Goal: Task Accomplishment & Management: Manage account settings

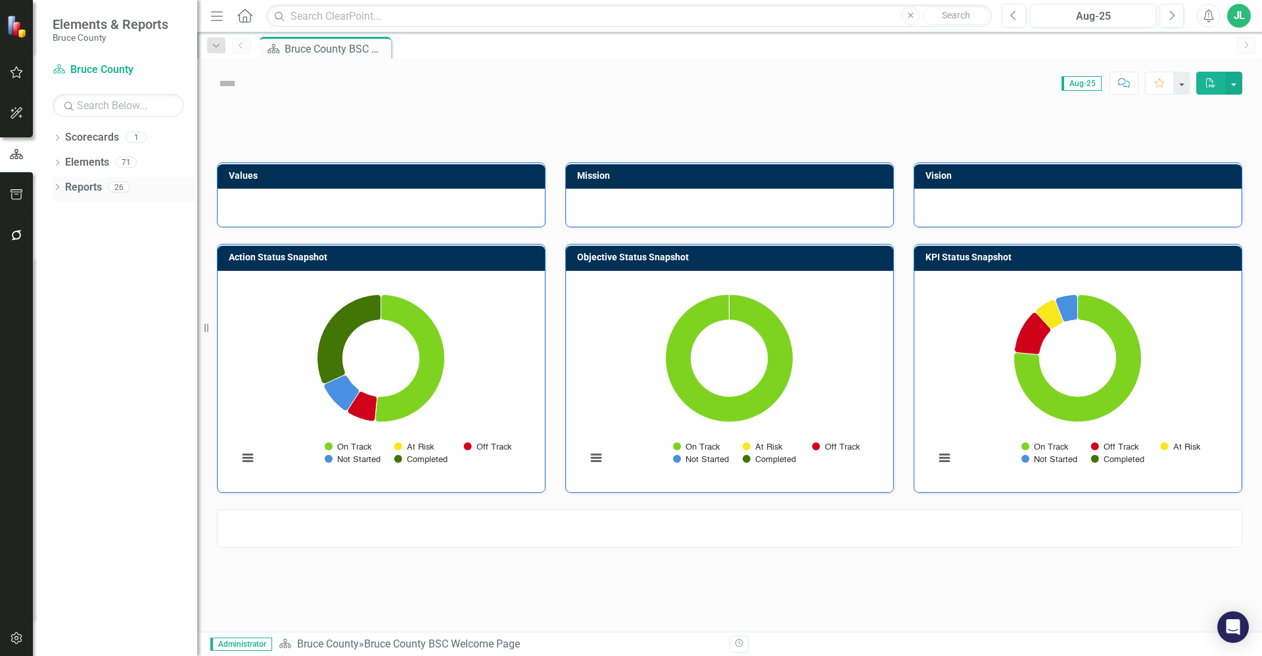
click at [60, 185] on icon "Dropdown" at bounding box center [57, 188] width 9 height 7
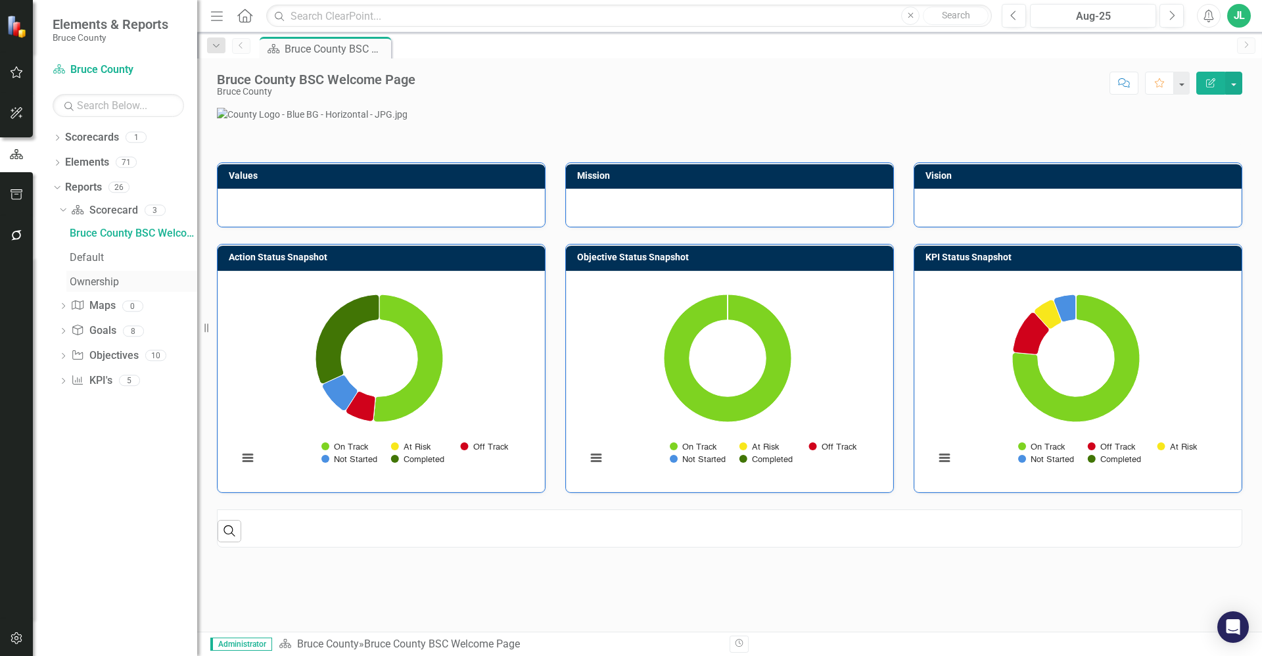
click at [105, 279] on div "Ownership" at bounding box center [134, 282] width 128 height 12
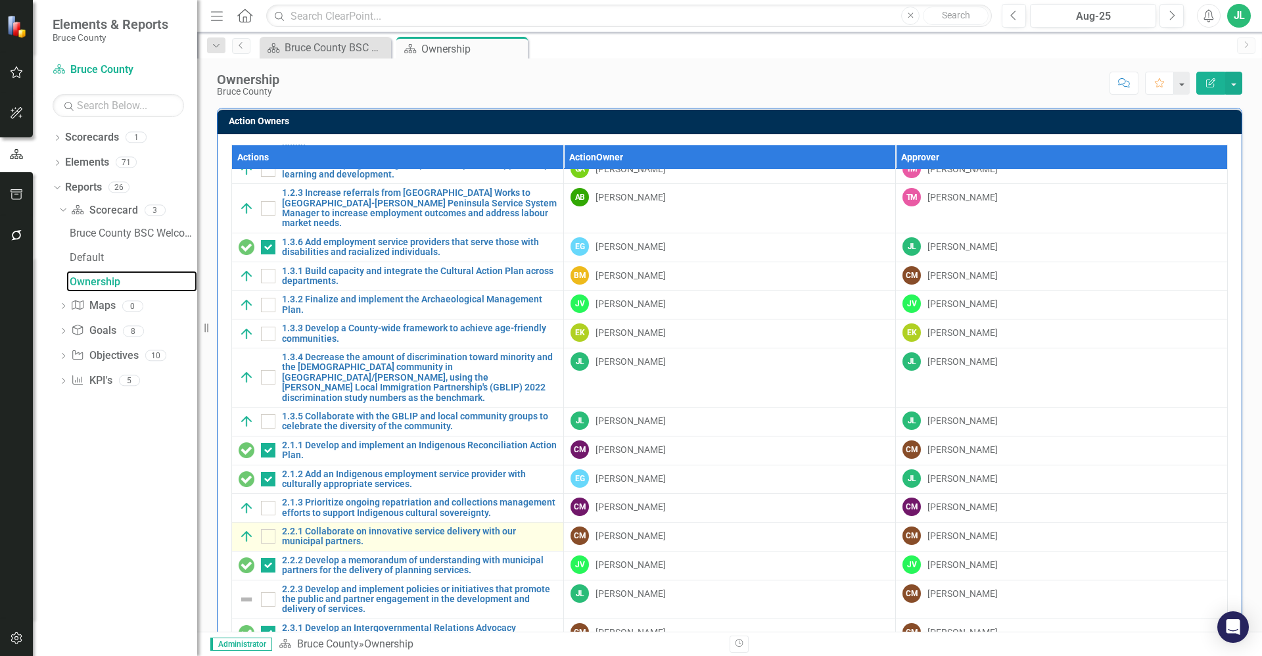
scroll to position [279, 0]
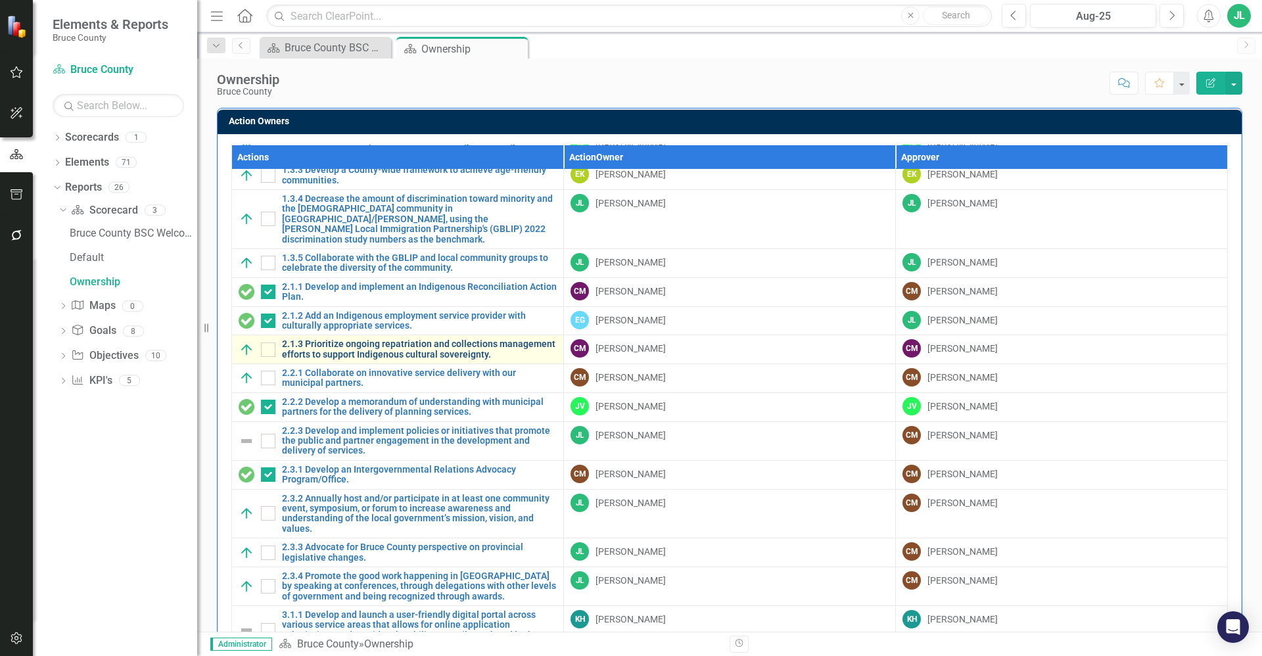
click at [398, 339] on link "2.1.3 Prioritize ongoing repatriation and collections management efforts to sup…" at bounding box center [419, 349] width 275 height 20
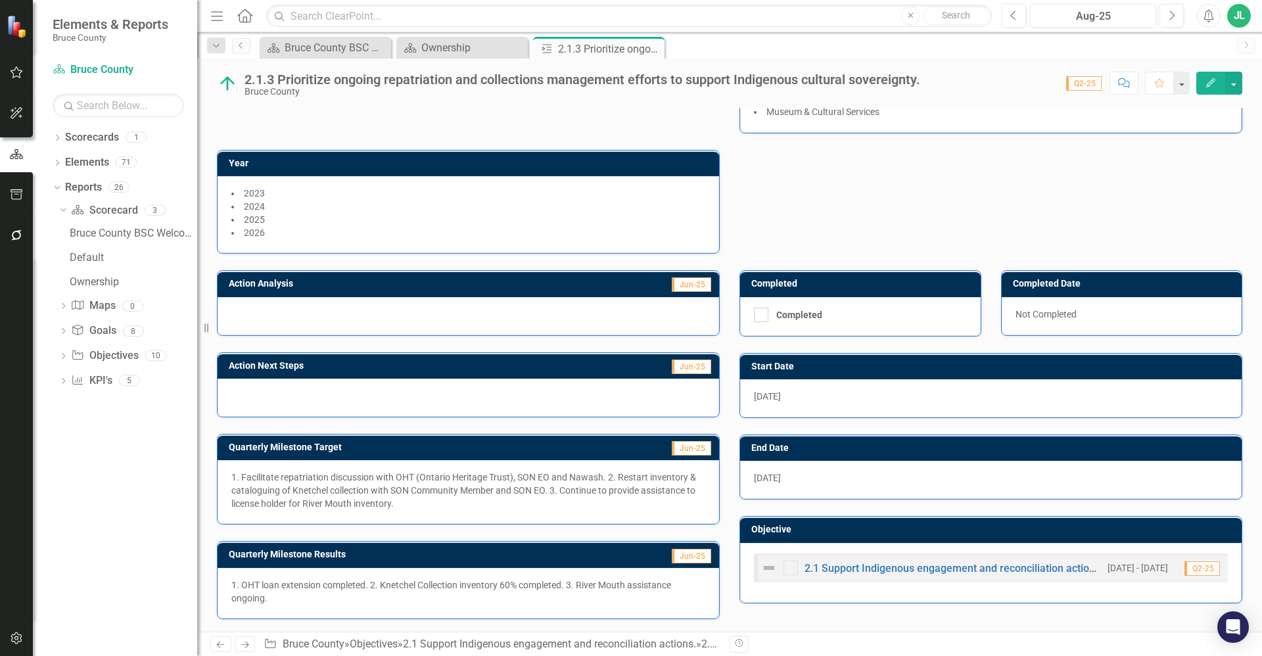
scroll to position [127, 0]
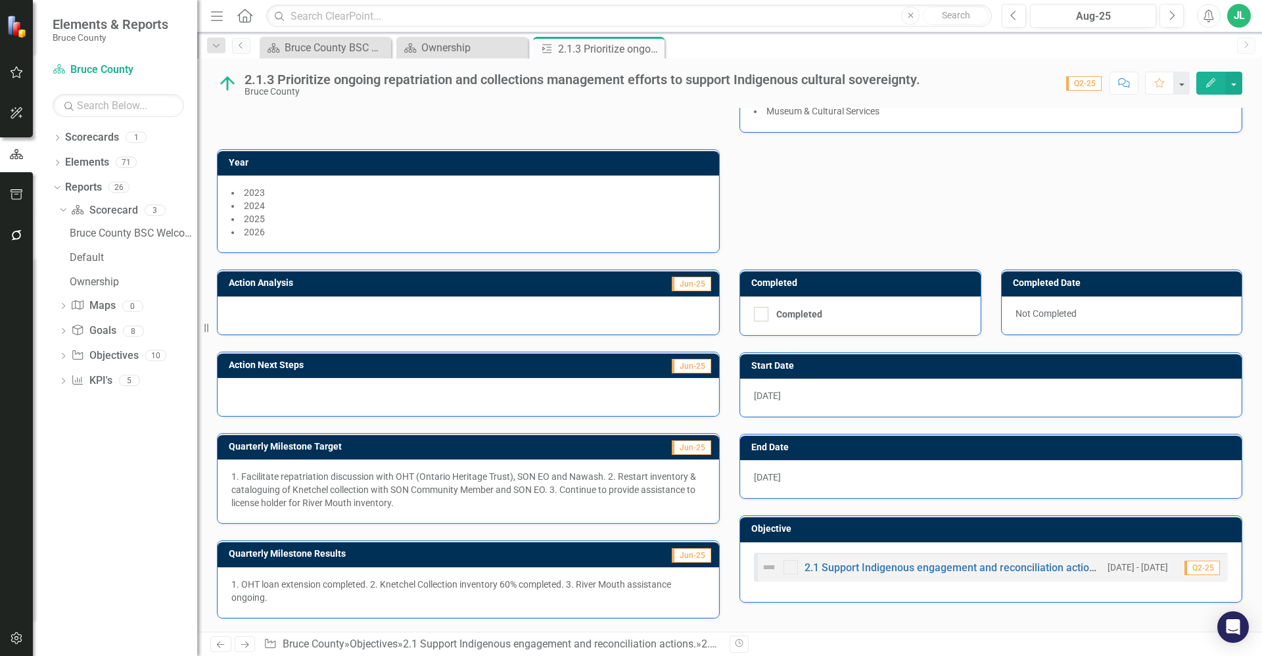
click at [540, 509] on p "1. Facilitate repatriation discussion with OHT (Ontario Heritage Trust), SON EO…" at bounding box center [468, 489] width 474 height 39
click at [525, 586] on p "1. OHT loan extension completed. 2. Knetchel Collection inventory 60% completed…" at bounding box center [468, 591] width 474 height 26
click at [524, 586] on p "1. OHT loan extension completed. 2. Knetchel Collection inventory 60% completed…" at bounding box center [468, 591] width 474 height 26
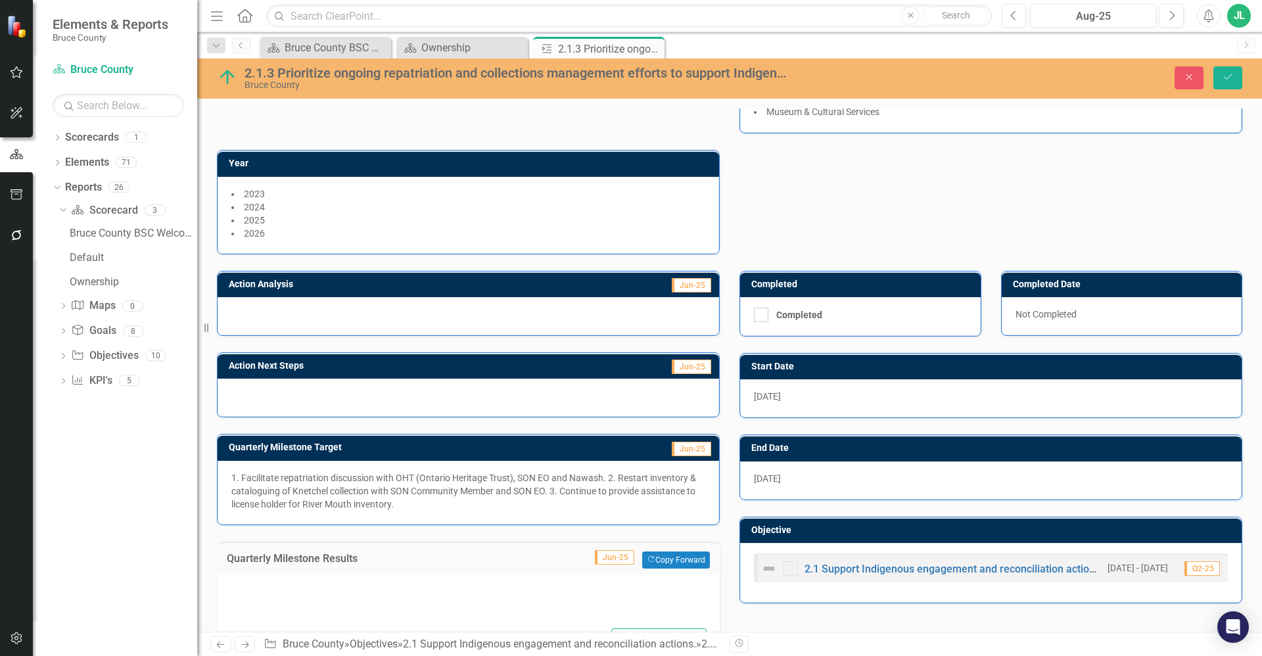
type textarea "<p>1. OHT loan extension completed. 2. Knetchel Collection inventory 60% comple…"
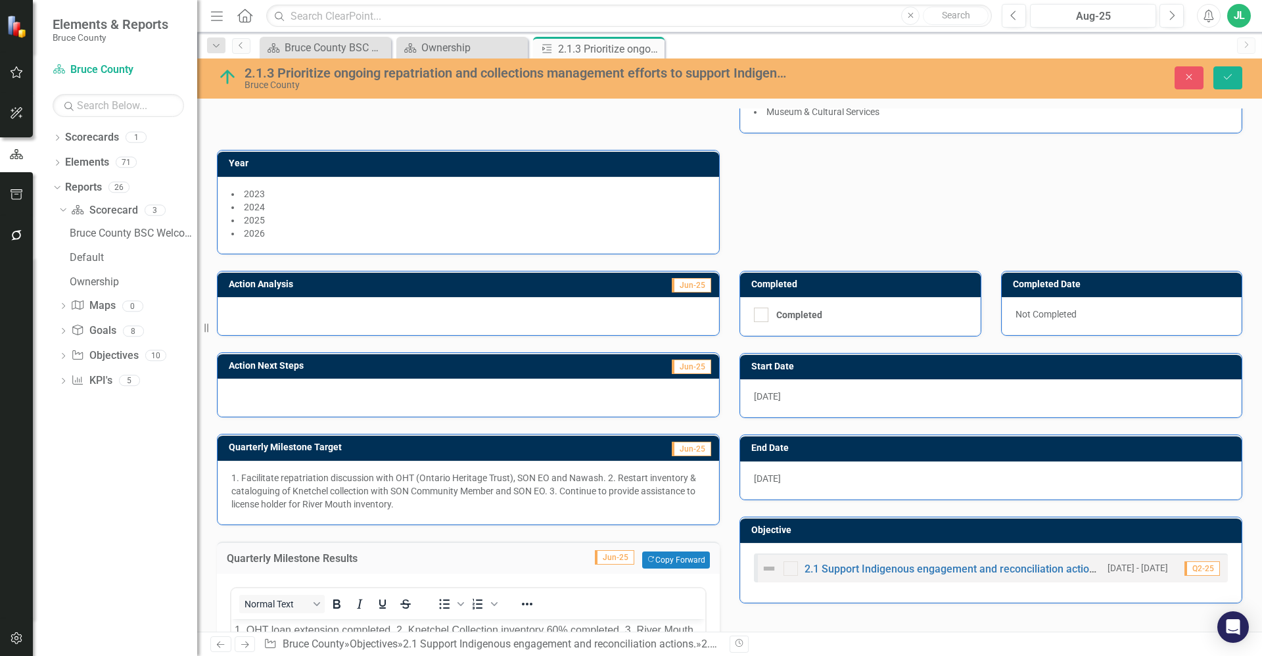
scroll to position [0, 0]
click at [451, 495] on p "1. Facilitate repatriation discussion with OHT (Ontario Heritage Trust), SON EO…" at bounding box center [468, 490] width 474 height 39
click at [547, 480] on p "1. Facilitate repatriation discussion with OHT (Ontario Heritage Trust), SON EO…" at bounding box center [468, 490] width 474 height 39
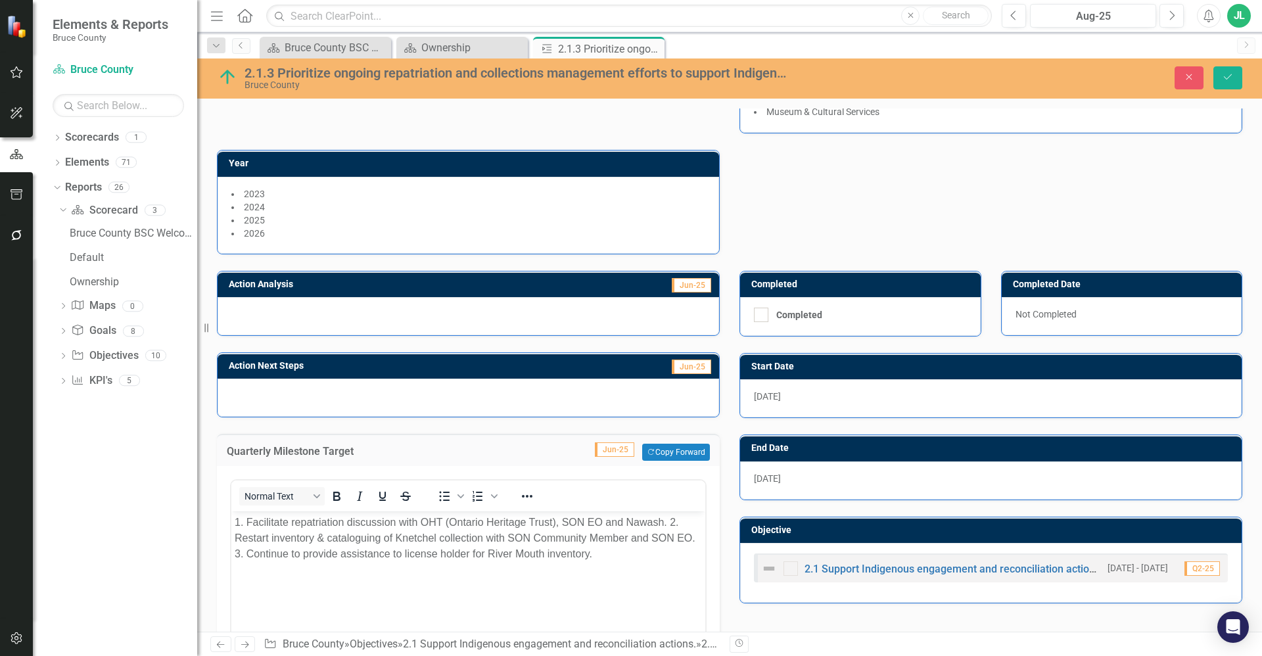
click at [422, 586] on body "1. Facilitate repatriation discussion with OHT (Ontario Heritage Trust), SON EO…" at bounding box center [468, 609] width 474 height 197
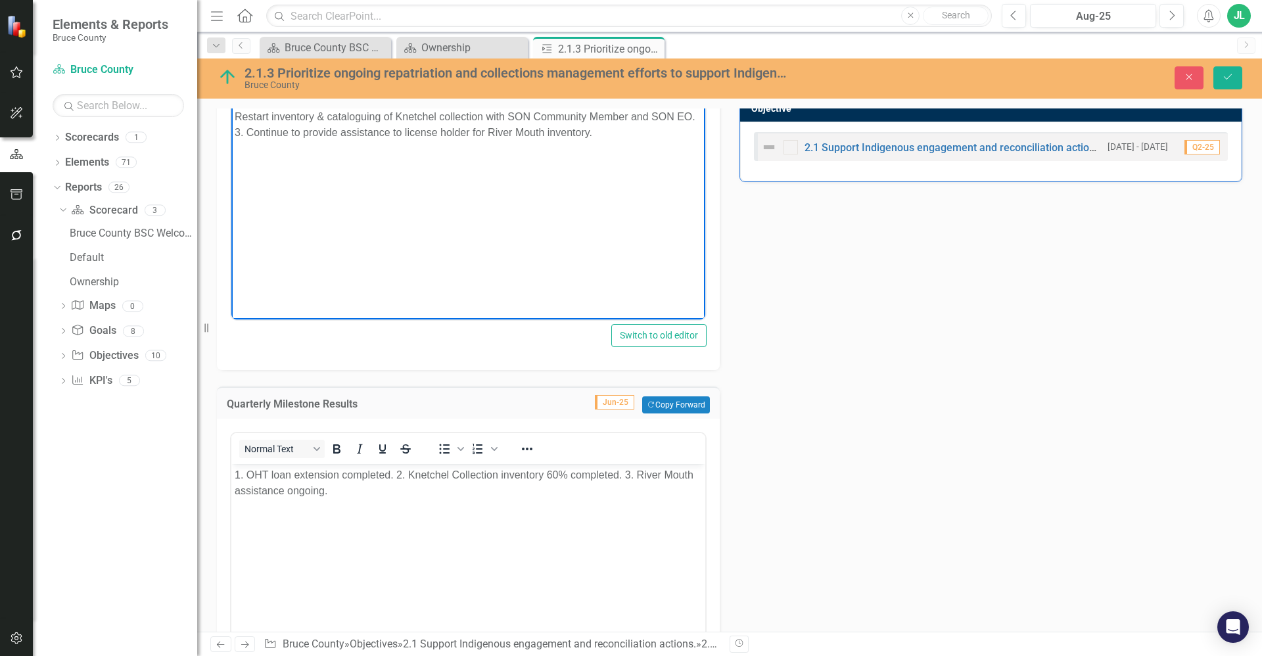
scroll to position [554, 0]
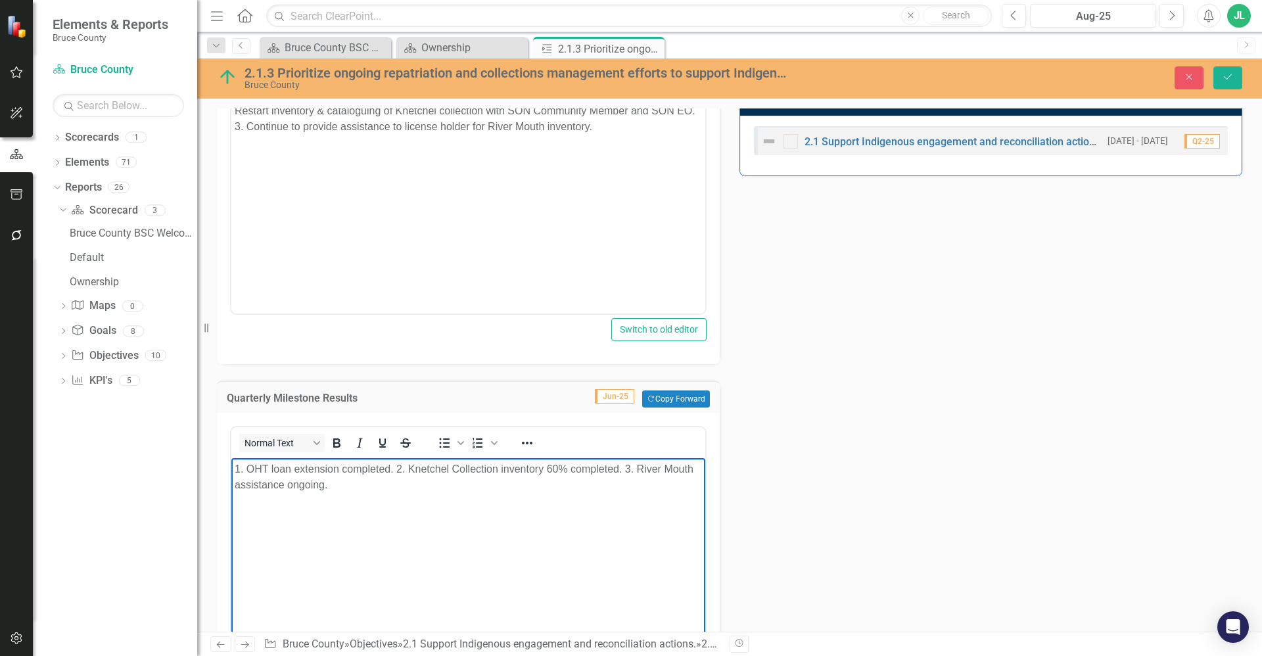
click at [461, 542] on body "1. OHT loan extension completed. 2. Knetchel Collection inventory 60% completed…" at bounding box center [468, 556] width 474 height 197
click at [445, 519] on body "OHT loan extension finalized; Knetchel Collection inventory 40% complete; River…" at bounding box center [468, 556] width 474 height 197
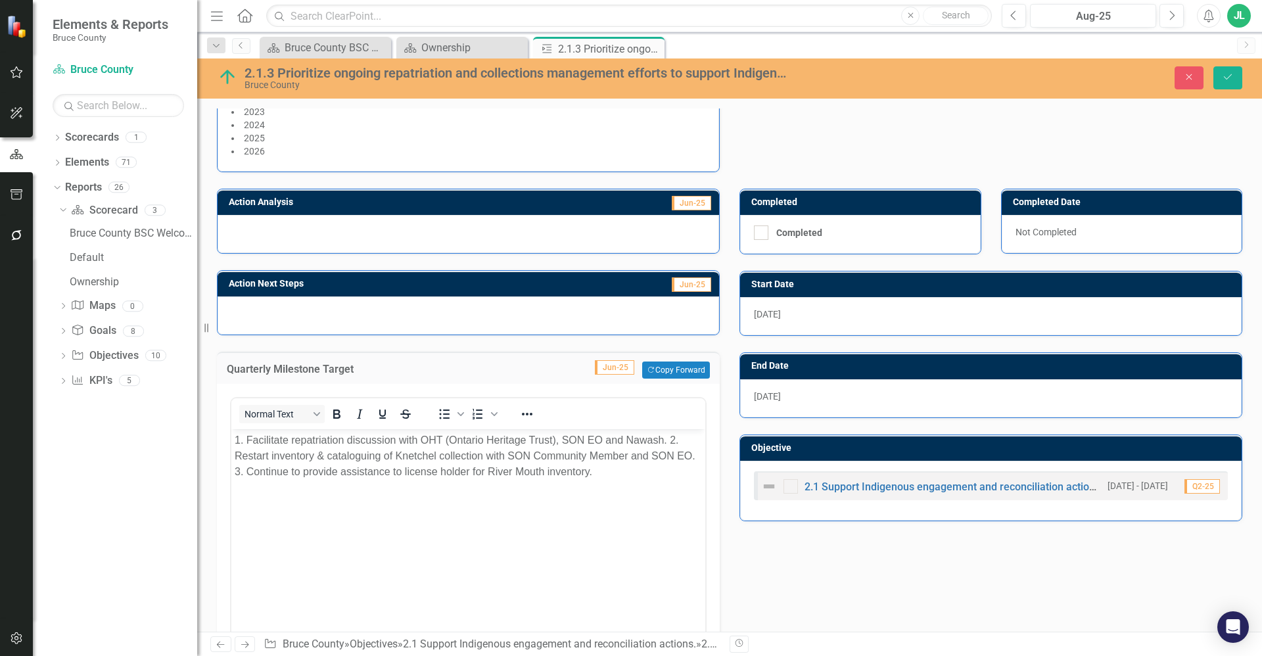
scroll to position [143, 0]
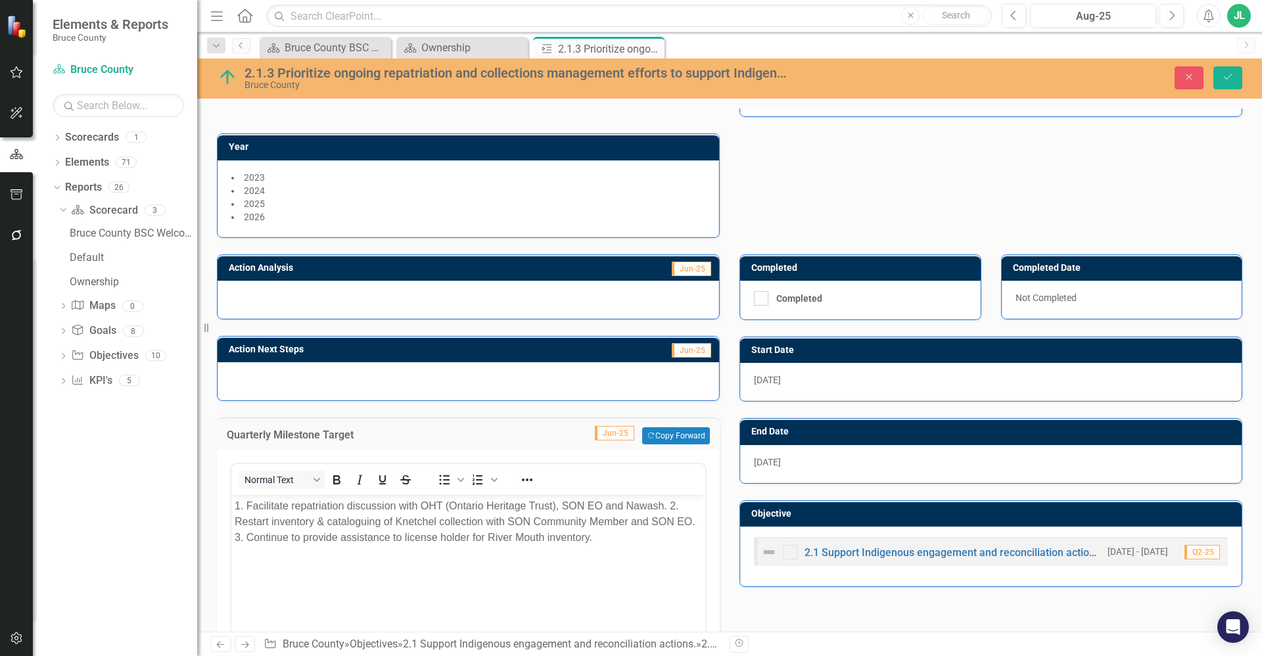
click at [587, 546] on body "1. Facilitate repatriation discussion with OHT (Ontario Heritage Trust), SON EO…" at bounding box center [468, 593] width 474 height 197
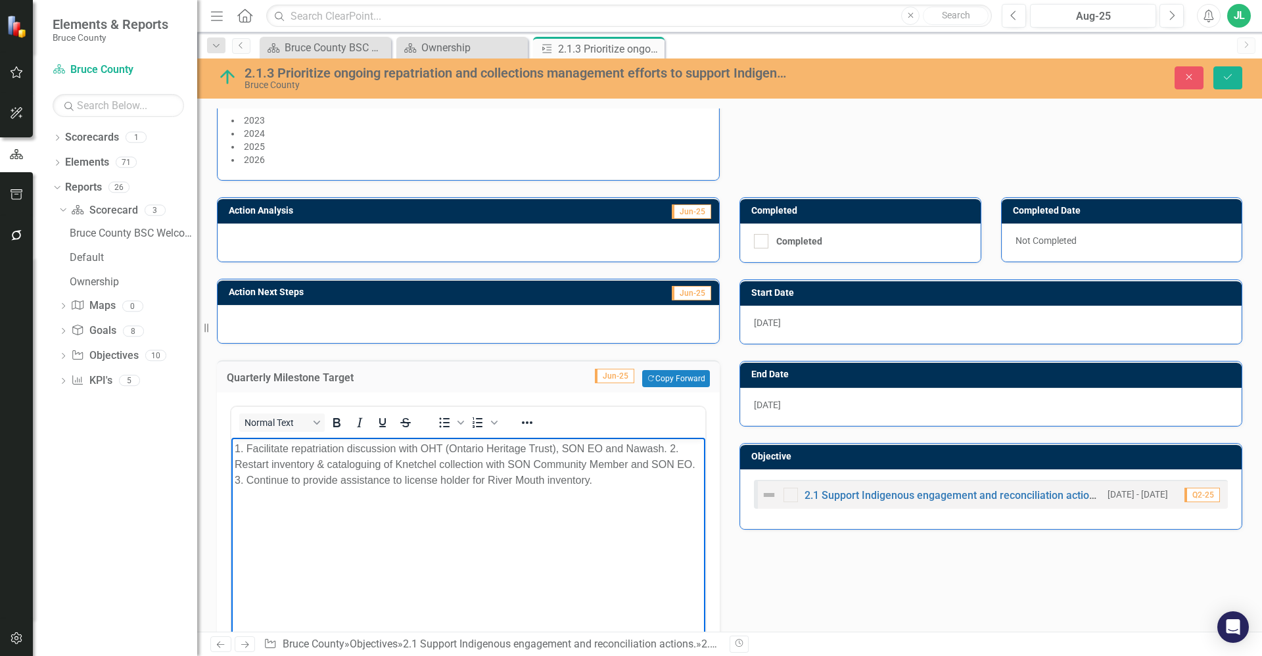
scroll to position [197, 0]
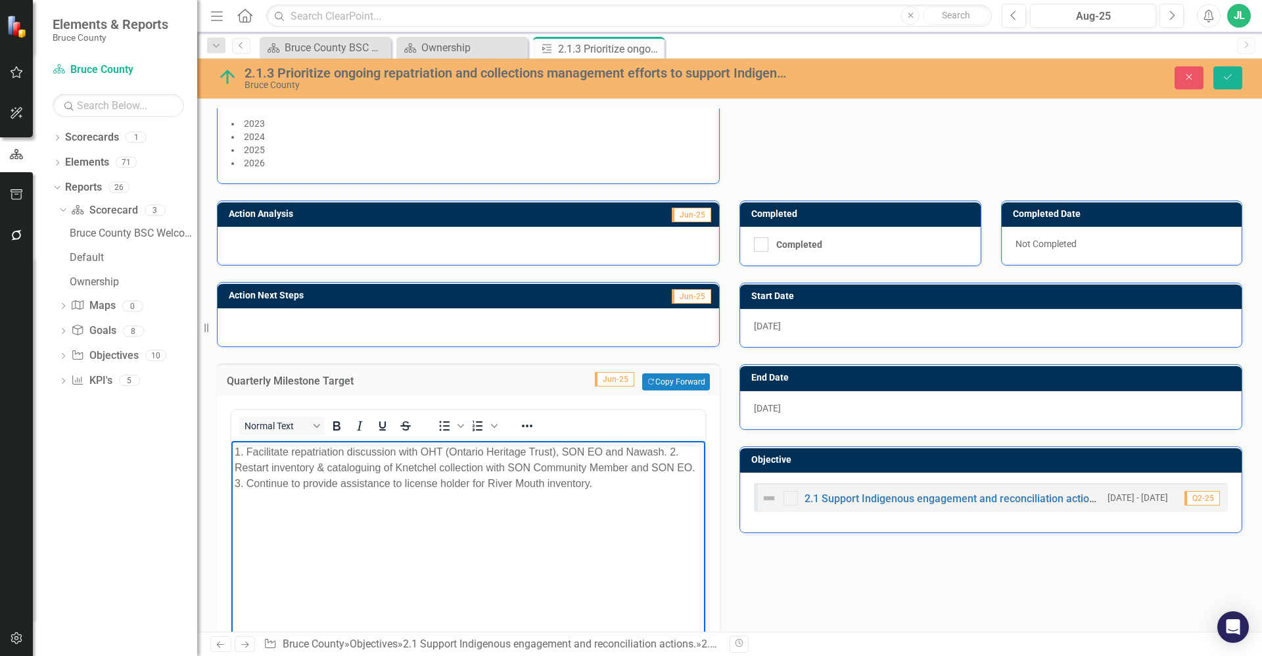
click at [494, 327] on div at bounding box center [469, 327] width 502 height 38
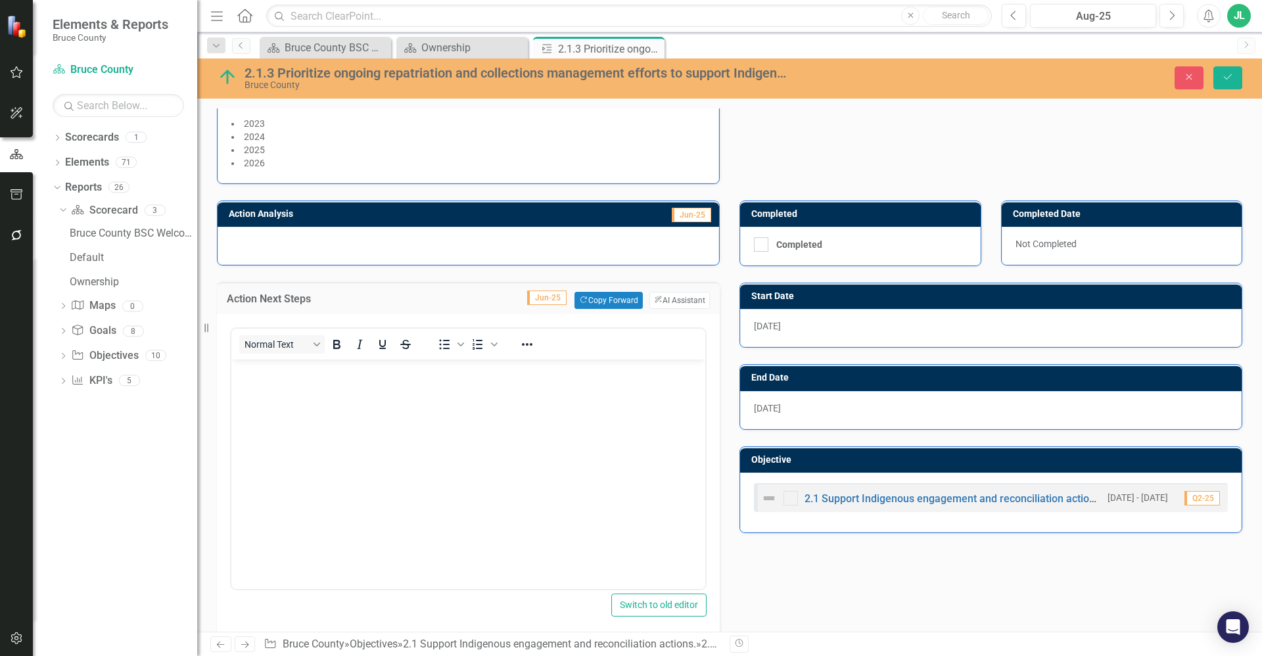
scroll to position [0, 0]
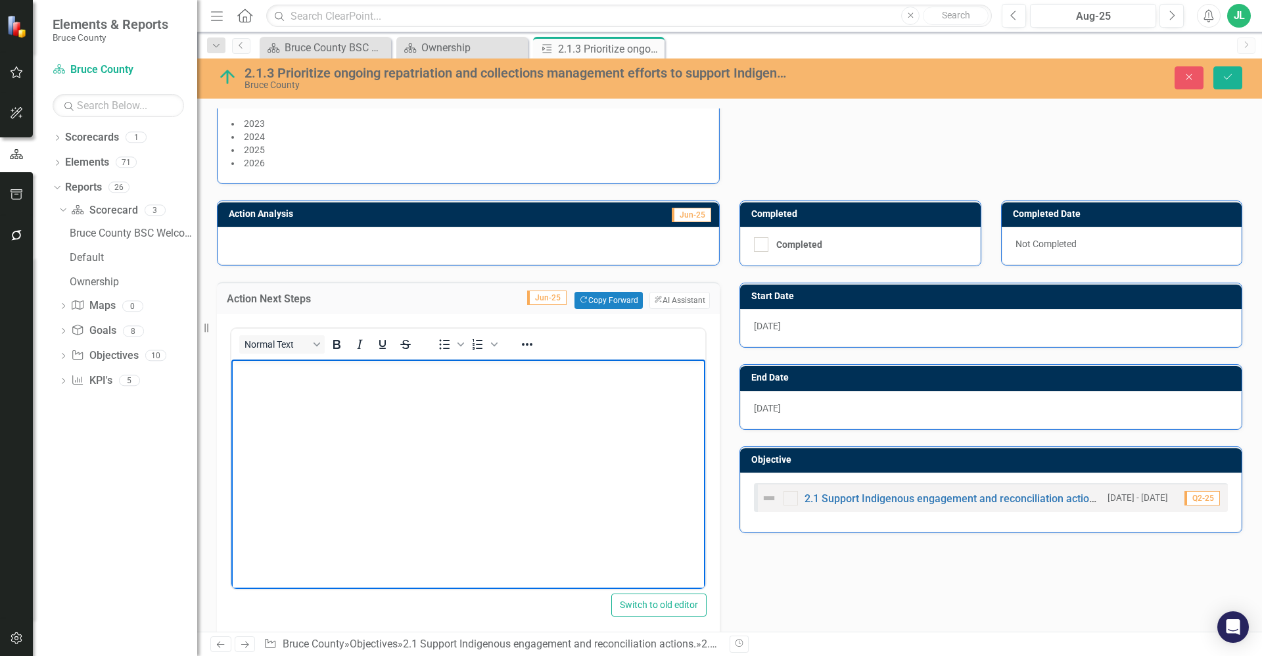
click at [413, 391] on body "Rich Text Area. Press ALT-0 for help." at bounding box center [468, 458] width 474 height 197
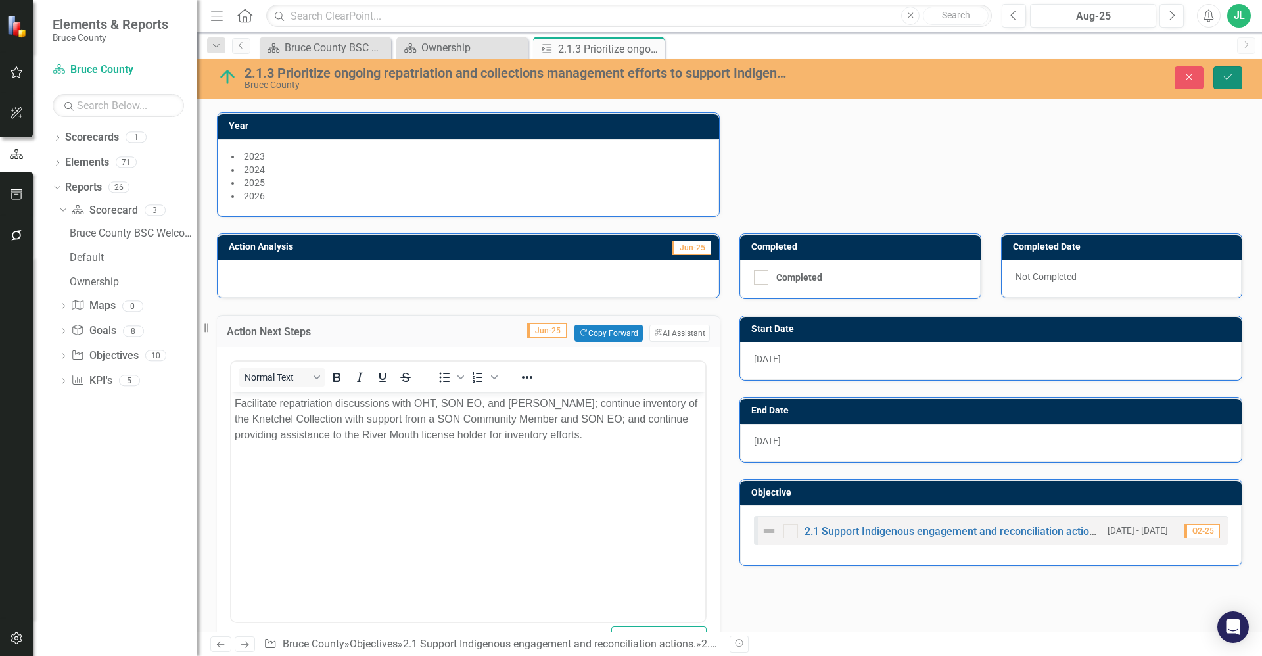
click at [1227, 80] on icon "Save" at bounding box center [1228, 76] width 12 height 9
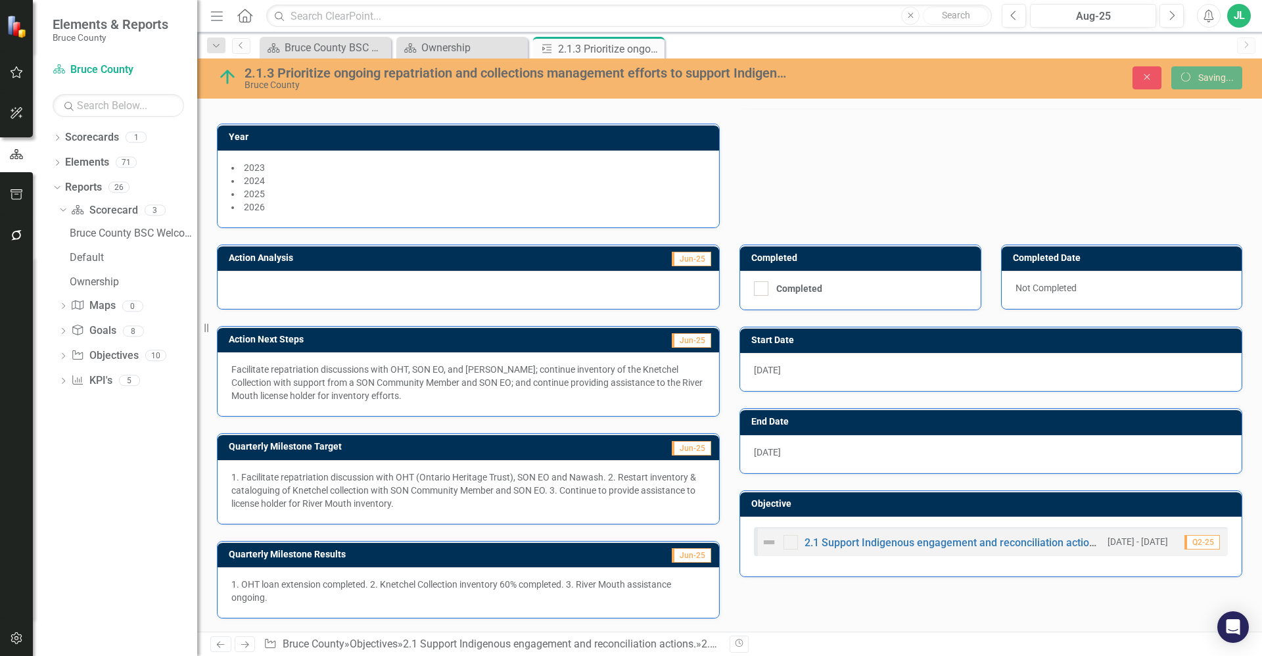
scroll to position [153, 0]
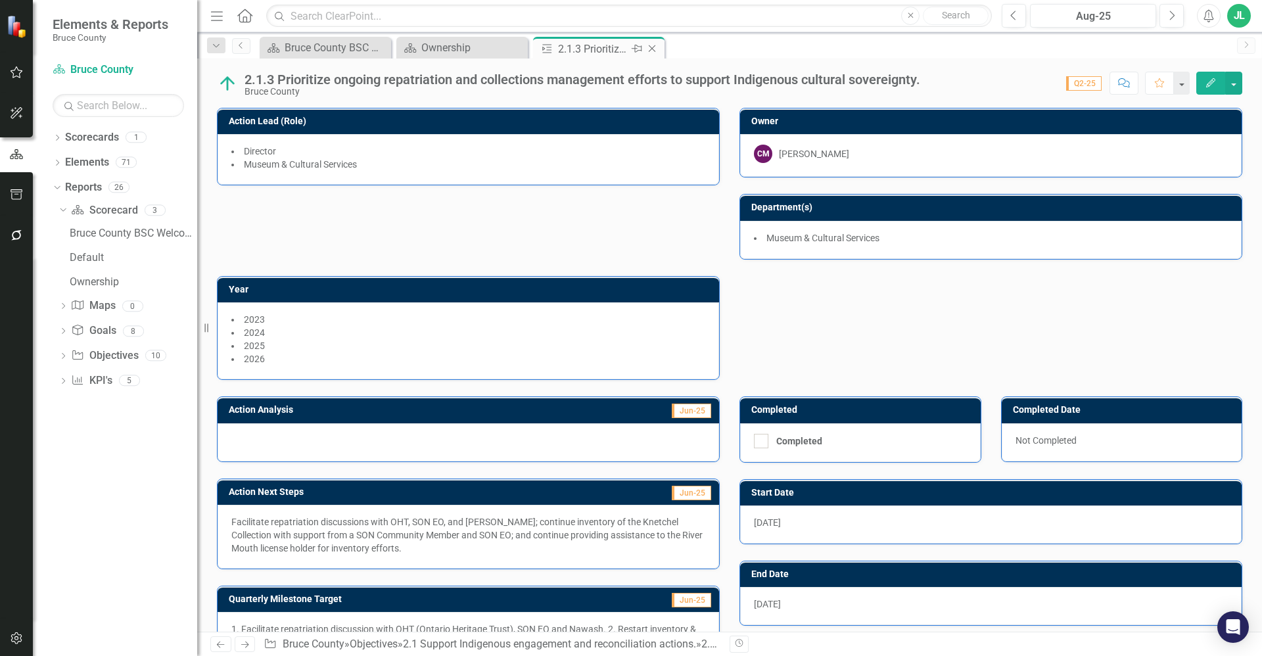
click at [653, 47] on icon "Close" at bounding box center [651, 48] width 13 height 11
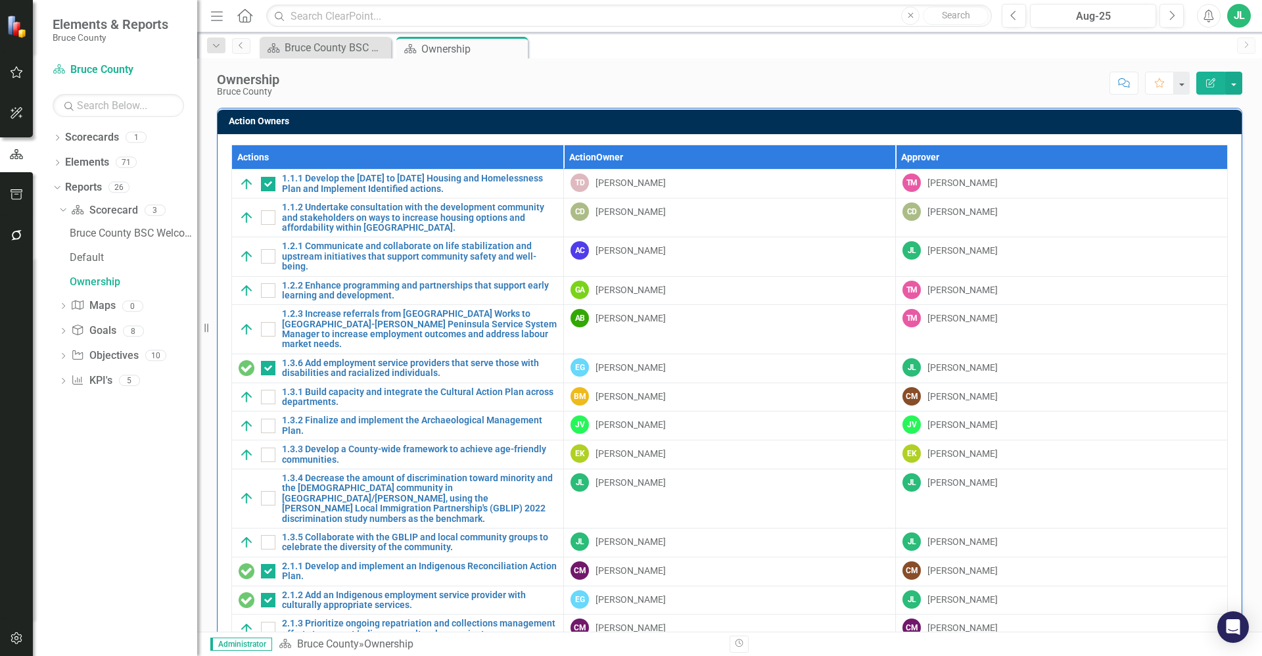
click at [491, 82] on div "Score: N/A Aug-25 Completed Comment Favorite Edit Report" at bounding box center [764, 83] width 956 height 22
click at [22, 114] on icon "button" at bounding box center [17, 113] width 14 height 11
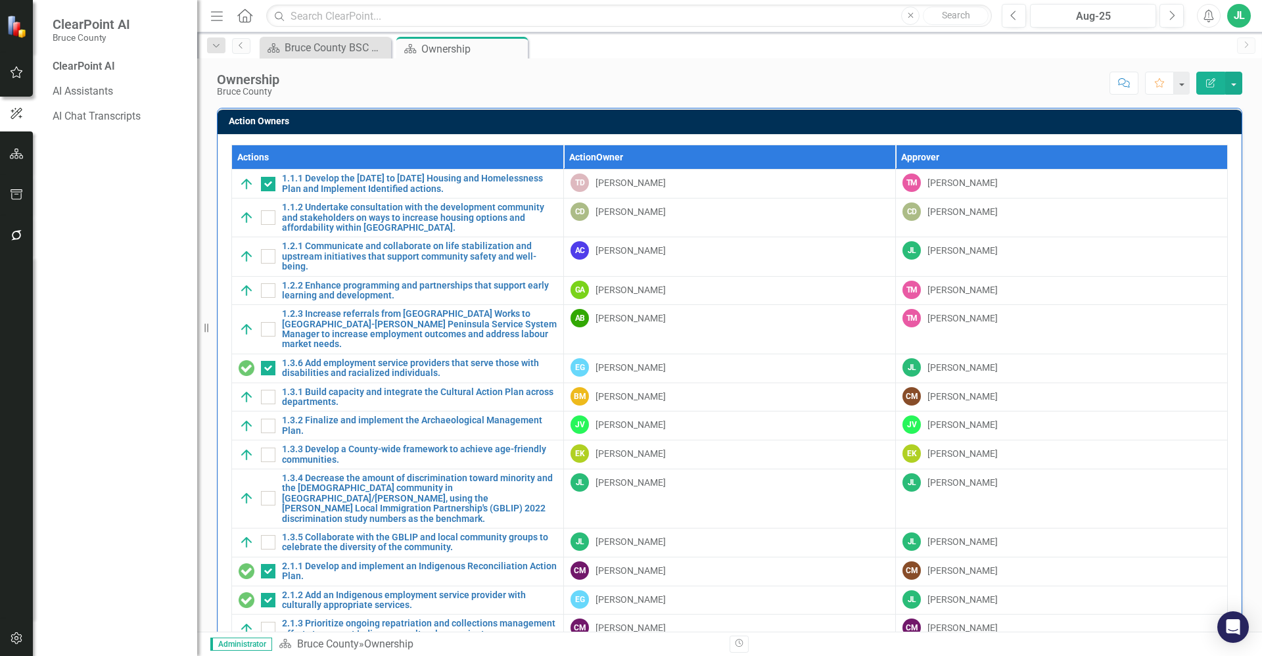
click at [774, 102] on div "Ownership Bruce County Score: N/A Aug-25 Completed Comment Favorite Edit Report…" at bounding box center [729, 344] width 1065 height 573
click at [323, 85] on div "Score: N/A Aug-25 Completed Comment Favorite Edit Report" at bounding box center [764, 83] width 956 height 22
click at [22, 239] on icon "button" at bounding box center [17, 235] width 14 height 11
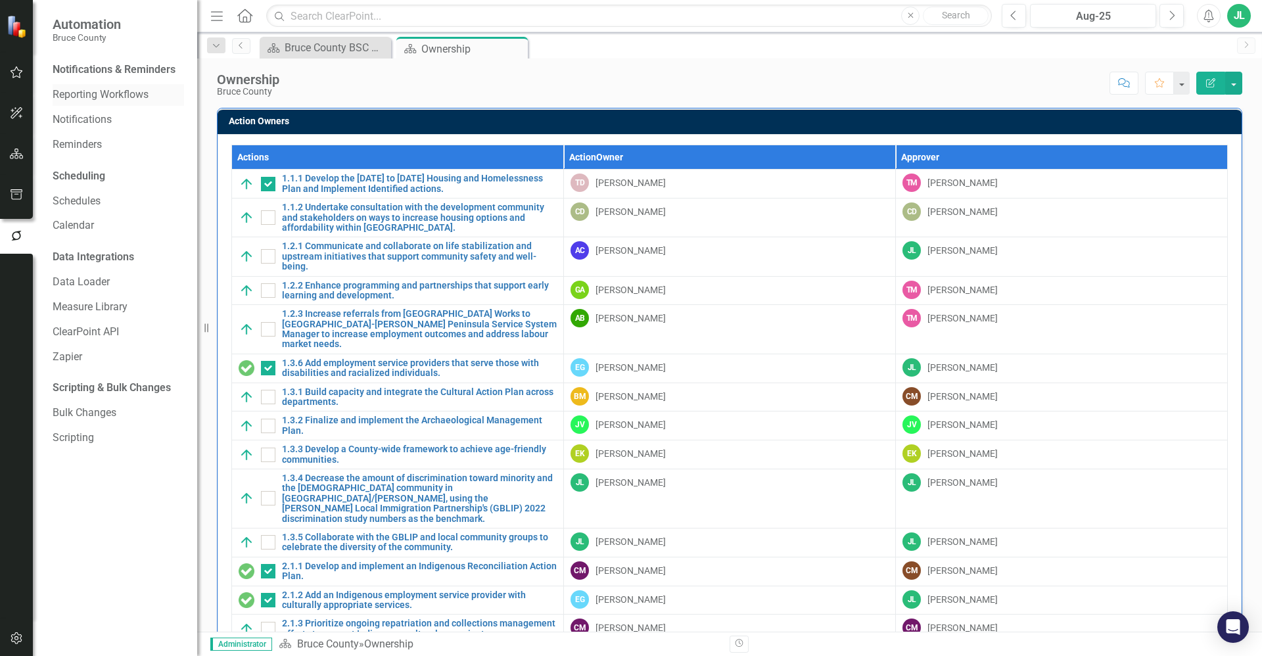
click at [99, 99] on link "Reporting Workflows" at bounding box center [118, 94] width 131 height 15
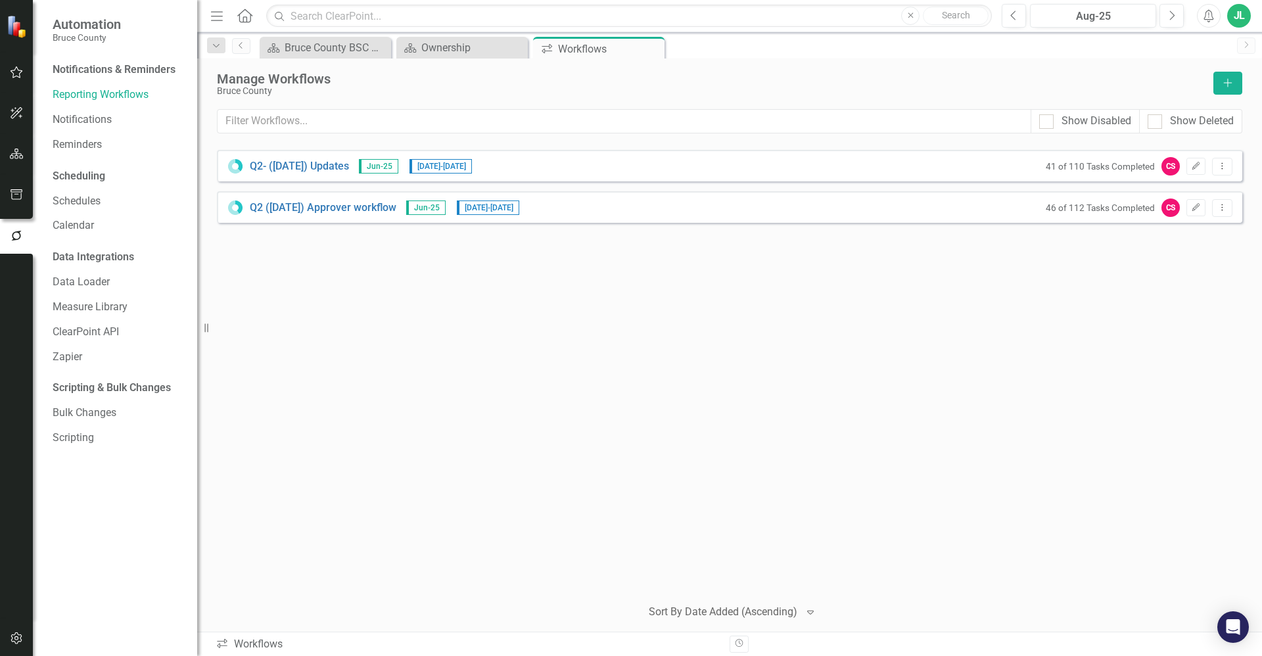
click at [779, 388] on div "Q2- (Jun 25) Updates Jun-25 8/25/25 - 9/17/25 41 of 110 Tasks Completed CS Edit…" at bounding box center [729, 368] width 1025 height 436
click at [724, 295] on div "Q2- (Jun 25) Updates Jun-25 8/25/25 - 9/17/25 41 of 110 Tasks Completed CS Edit…" at bounding box center [729, 368] width 1025 height 436
click at [79, 96] on link "Reporting Workflows" at bounding box center [118, 94] width 131 height 15
click at [18, 76] on icon "button" at bounding box center [17, 72] width 14 height 11
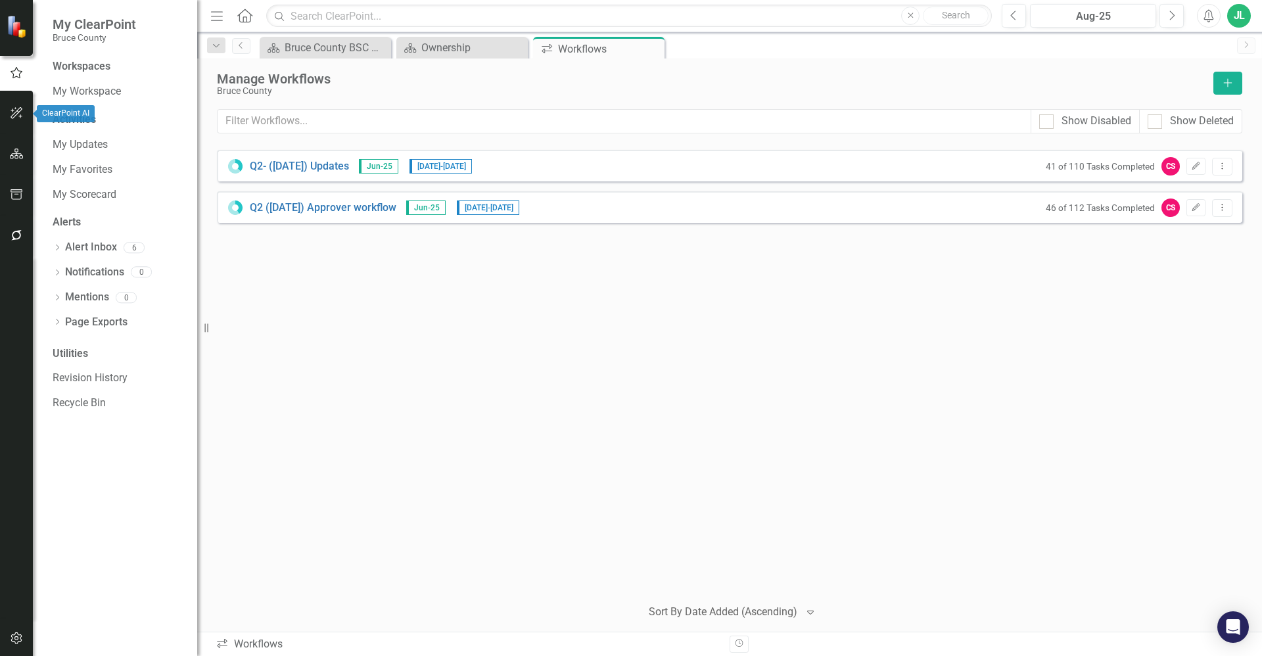
click at [22, 111] on icon "button" at bounding box center [17, 113] width 14 height 11
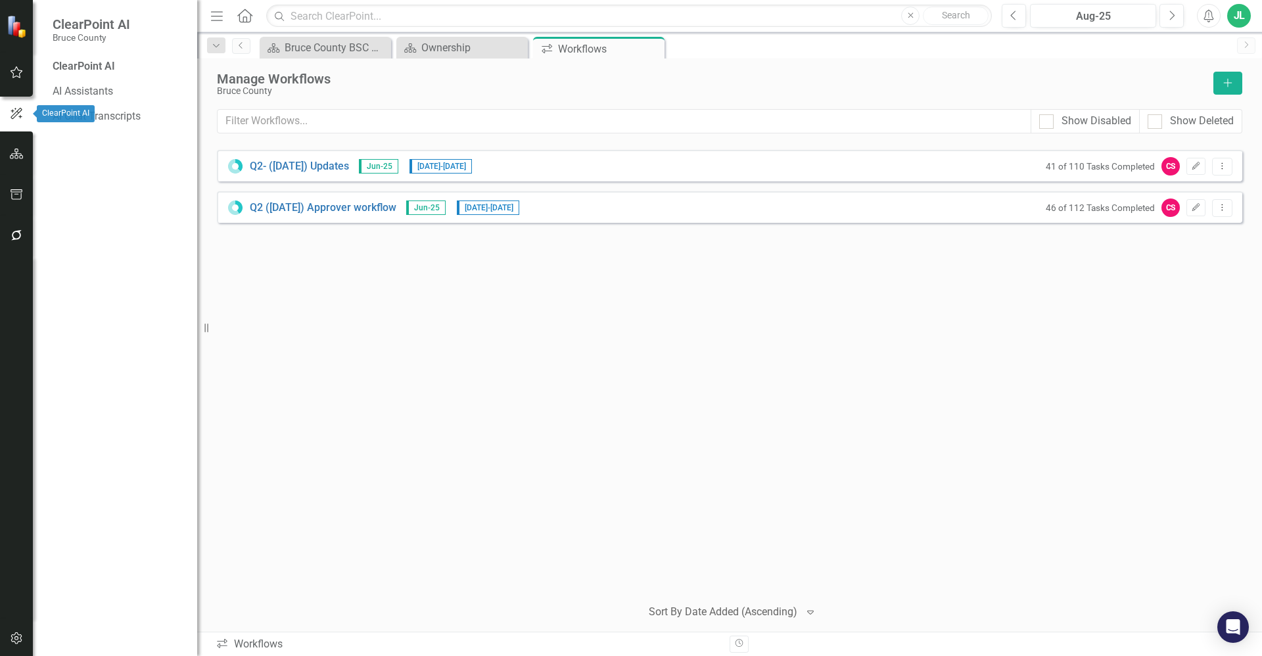
click at [14, 85] on button "button" at bounding box center [17, 73] width 30 height 28
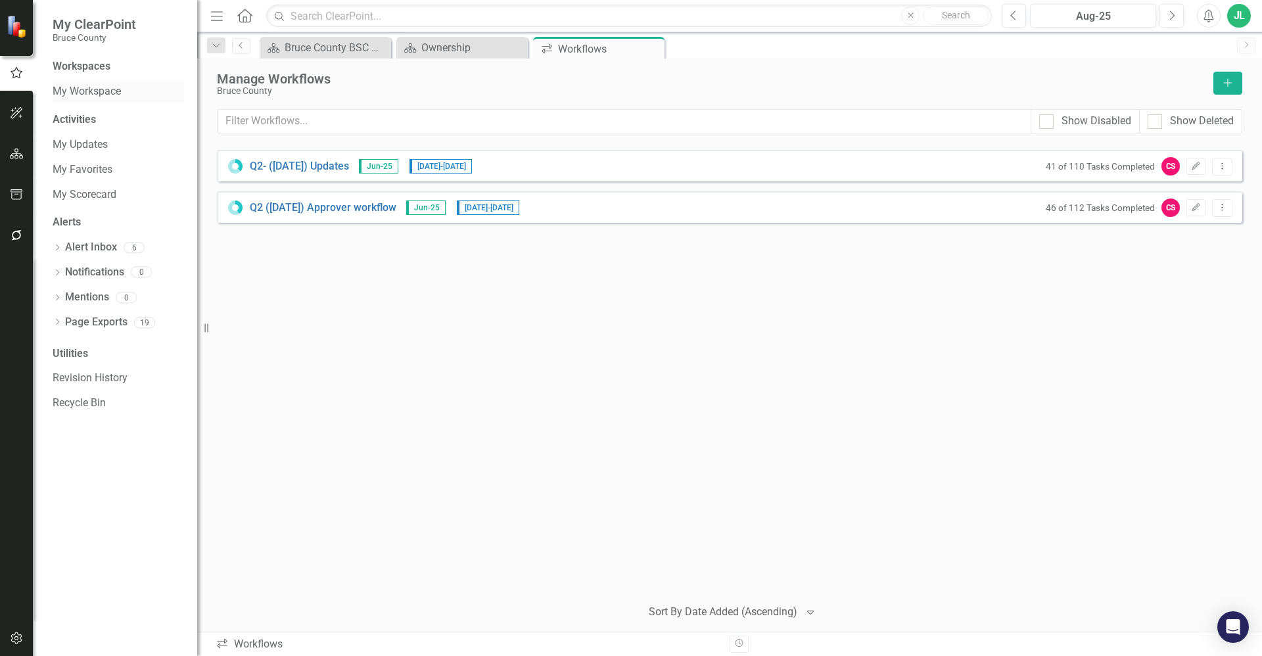
click at [93, 94] on link "My Workspace" at bounding box center [118, 91] width 131 height 15
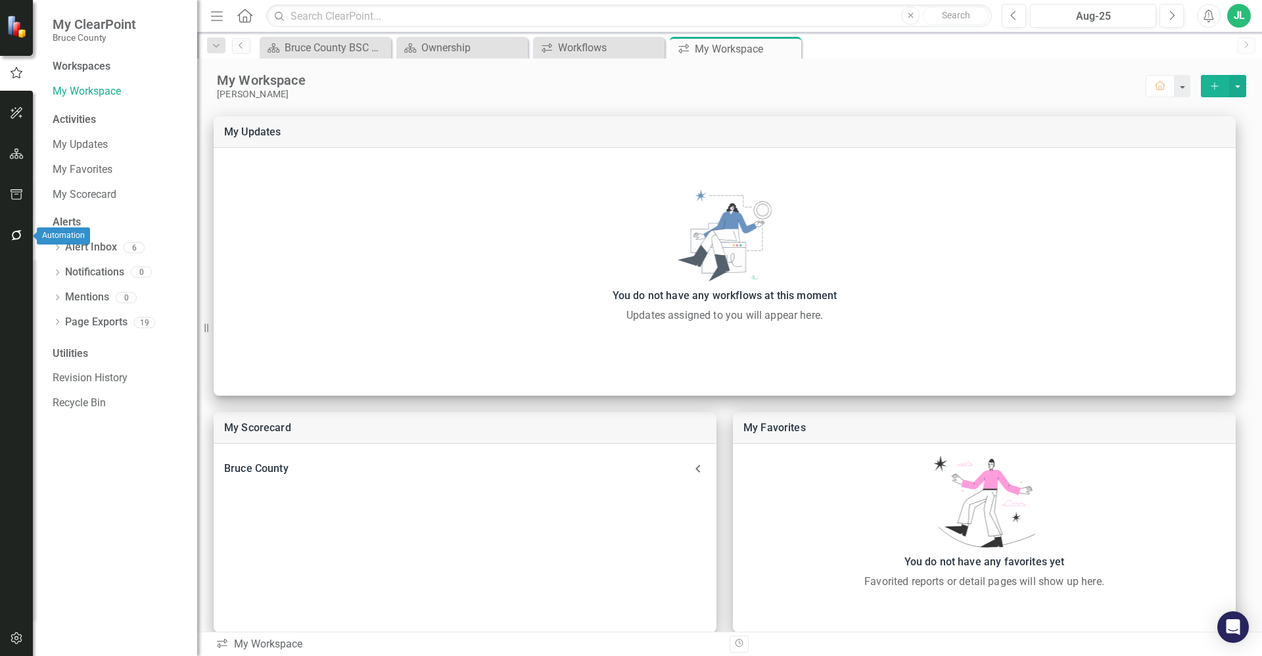
click at [18, 239] on icon "button" at bounding box center [16, 235] width 11 height 11
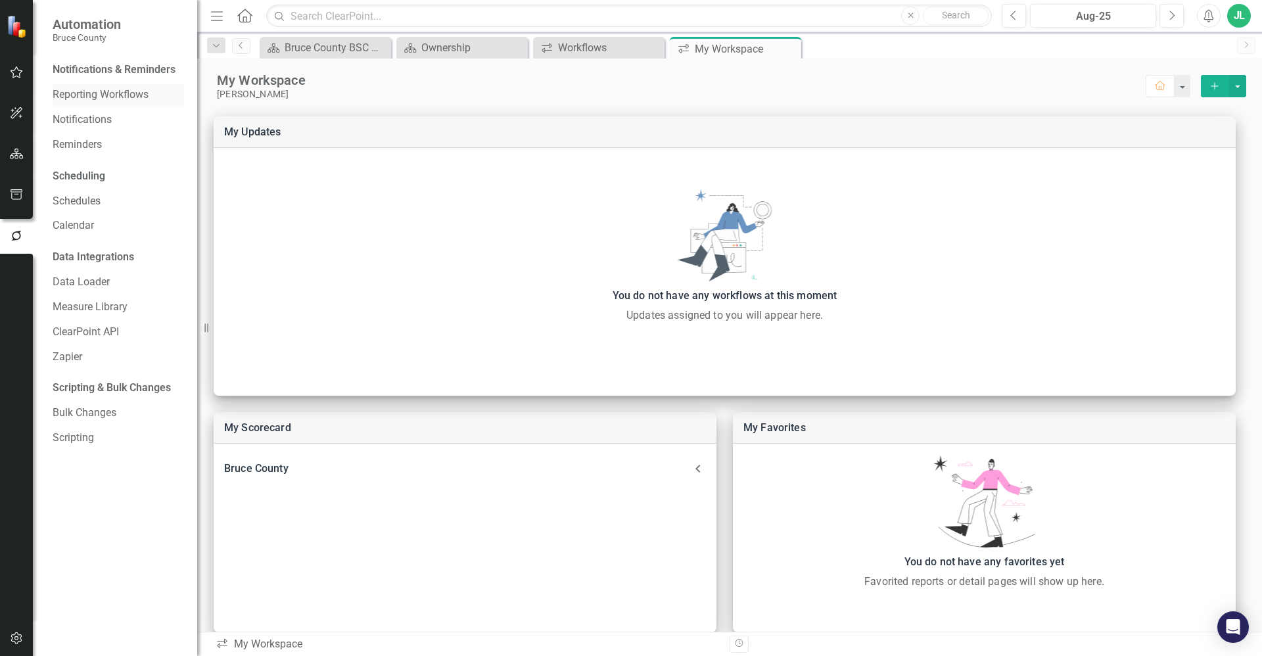
click at [120, 94] on link "Reporting Workflows" at bounding box center [118, 94] width 131 height 15
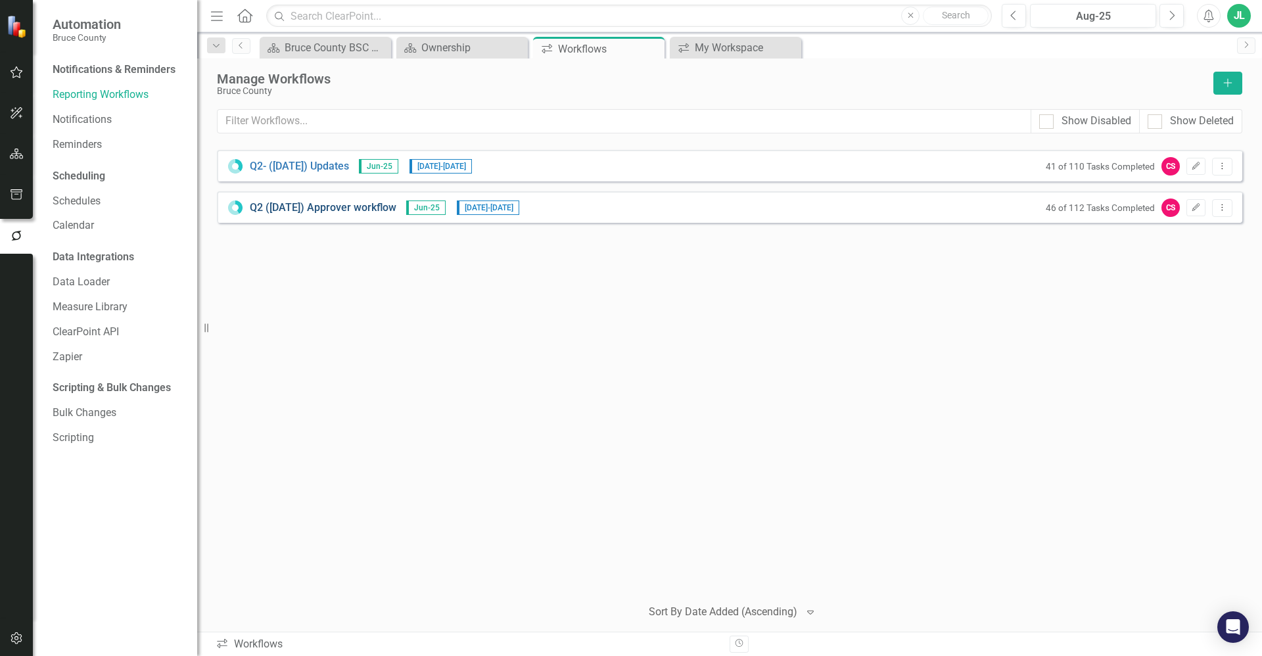
click at [330, 212] on link "Q2 (June 25) Approver workflow" at bounding box center [323, 207] width 147 height 15
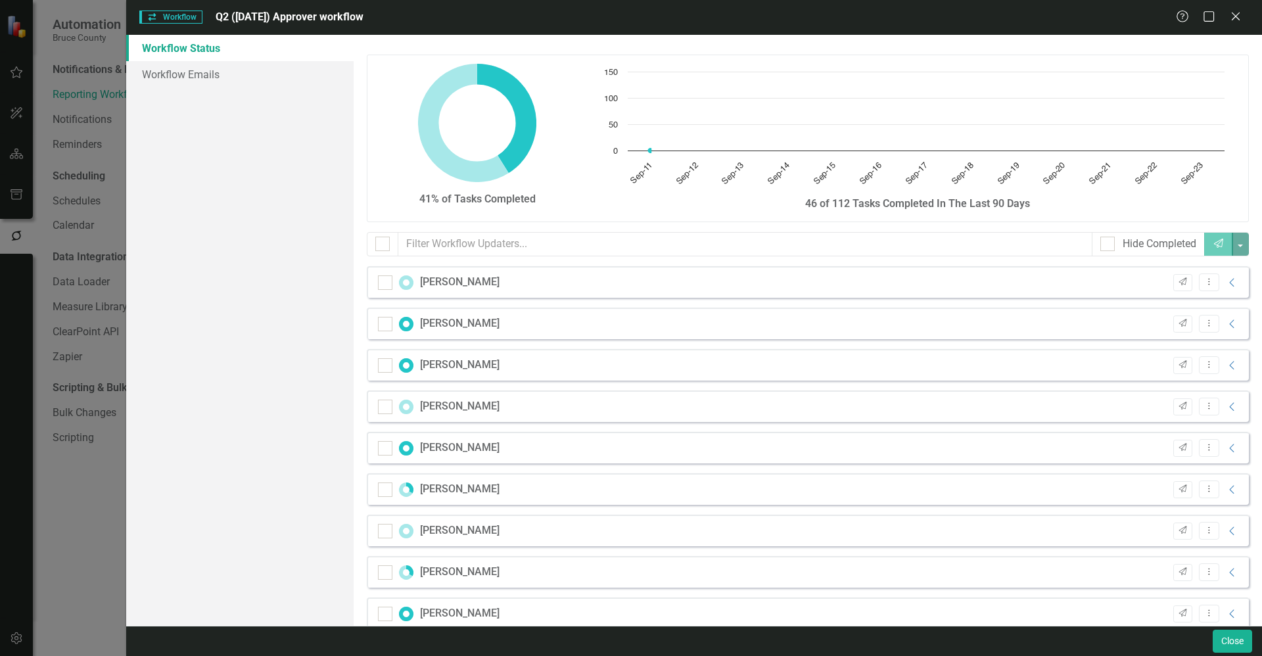
checkbox input "false"
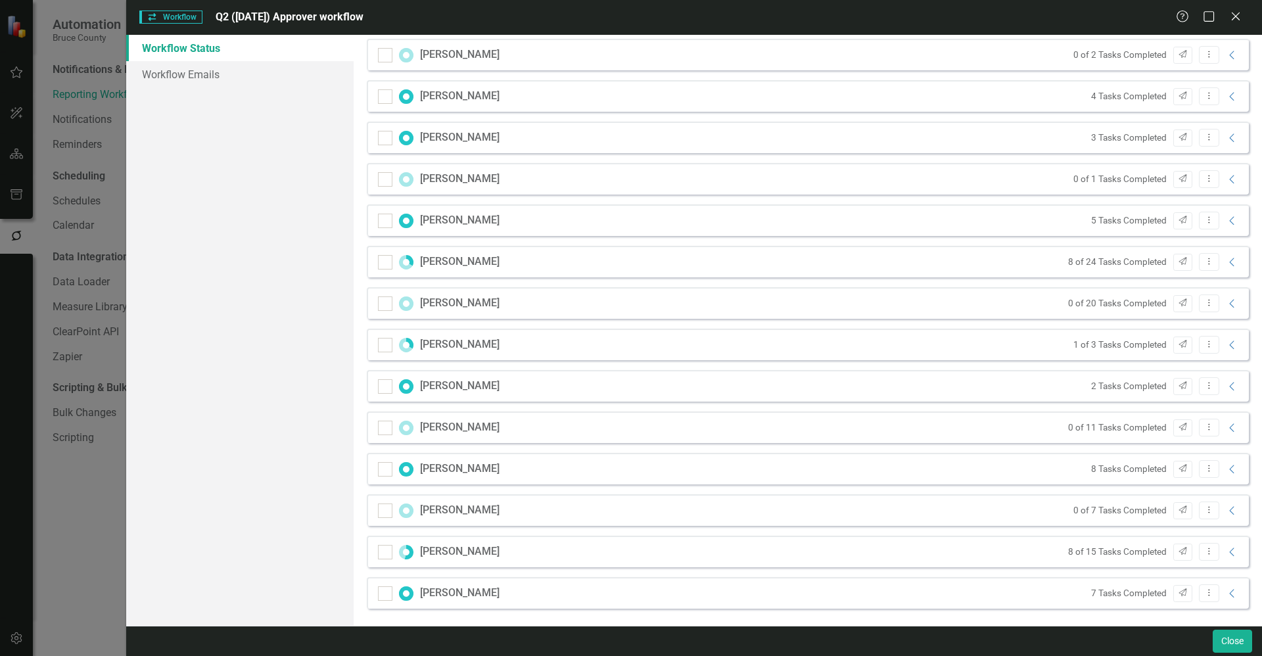
scroll to position [230, 0]
click at [1226, 346] on icon "Collapse" at bounding box center [1232, 342] width 13 height 11
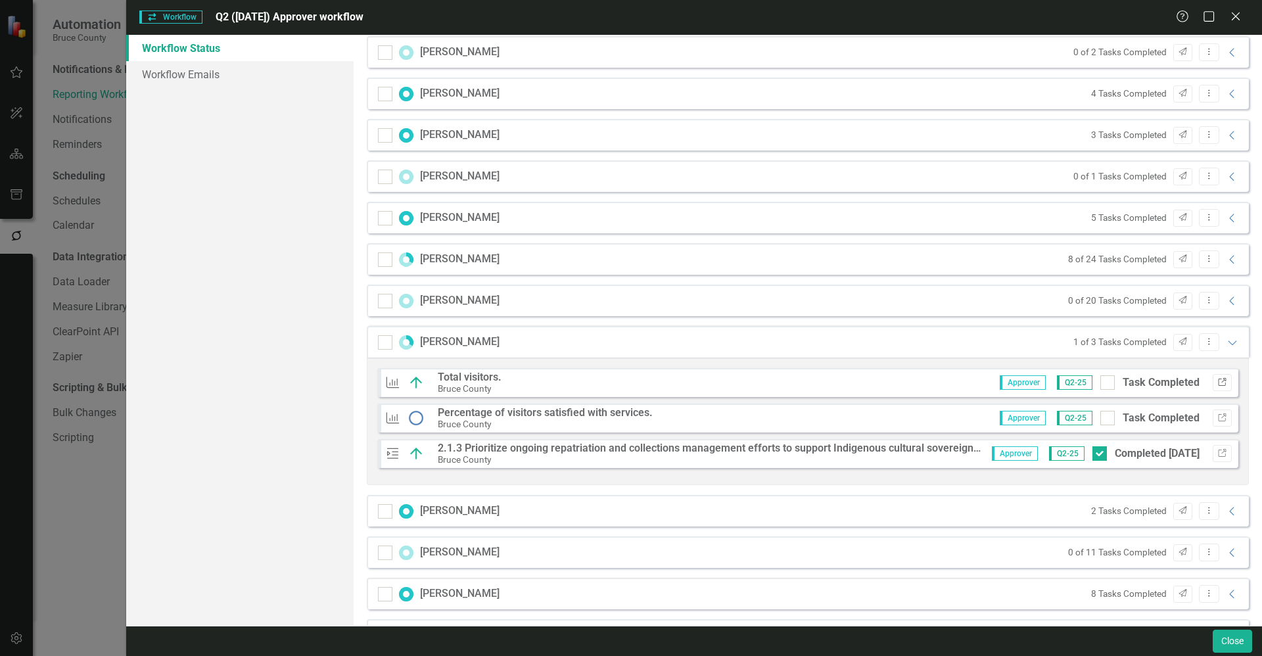
click at [1217, 384] on icon "Link" at bounding box center [1222, 383] width 10 height 8
click at [1217, 419] on icon "Link" at bounding box center [1222, 418] width 10 height 8
drag, startPoint x: 1213, startPoint y: 456, endPoint x: 1048, endPoint y: 580, distance: 206.5
click at [1217, 456] on icon "Link" at bounding box center [1222, 454] width 10 height 8
click at [1226, 256] on icon "Collapse" at bounding box center [1232, 259] width 13 height 11
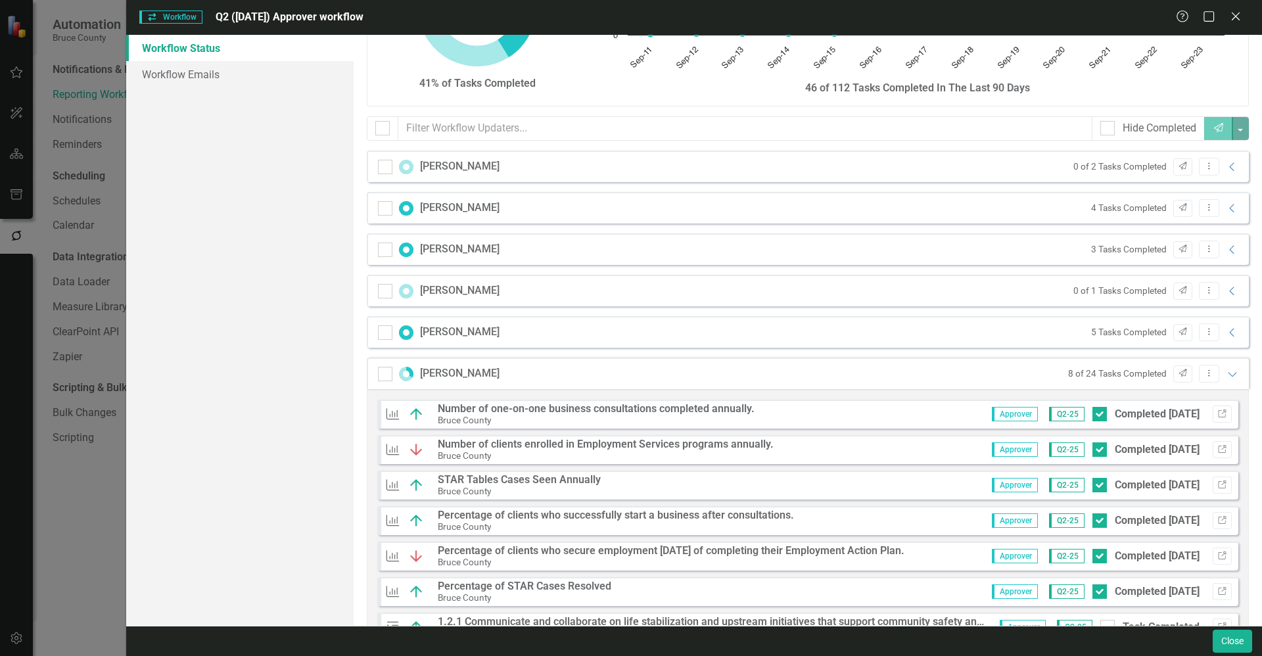
scroll to position [99, 0]
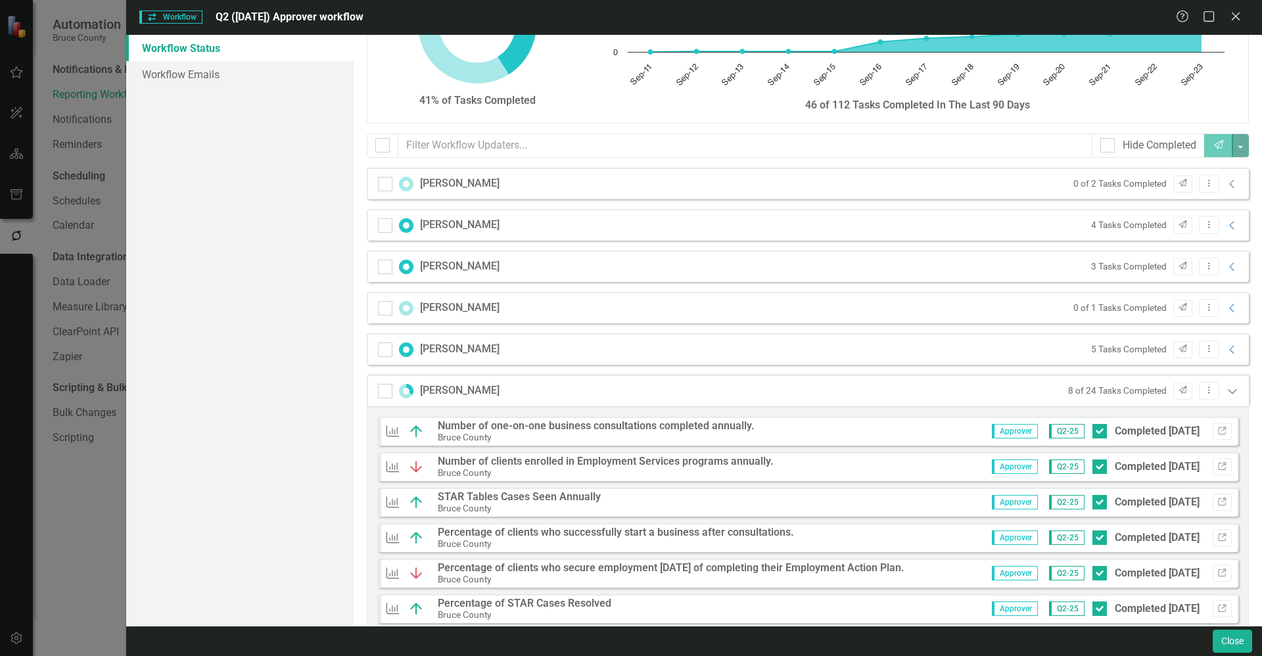
click at [1226, 390] on icon "Expanded" at bounding box center [1232, 391] width 13 height 11
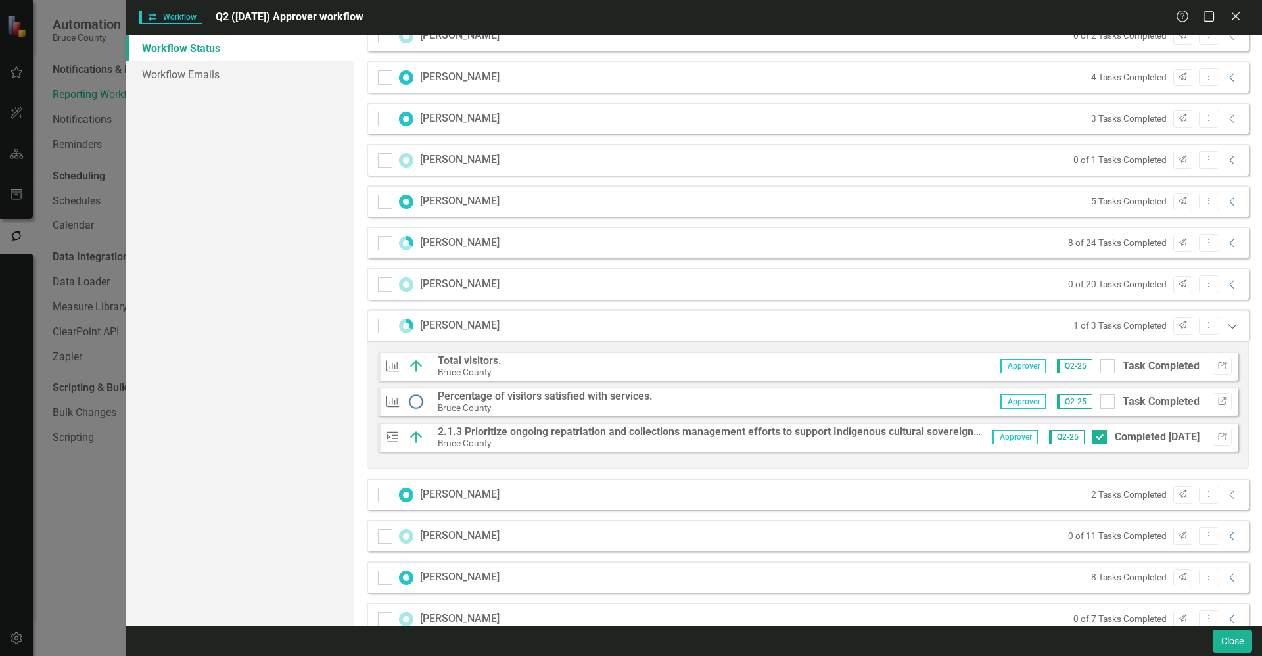
click at [1226, 323] on icon "Expanded" at bounding box center [1232, 326] width 13 height 11
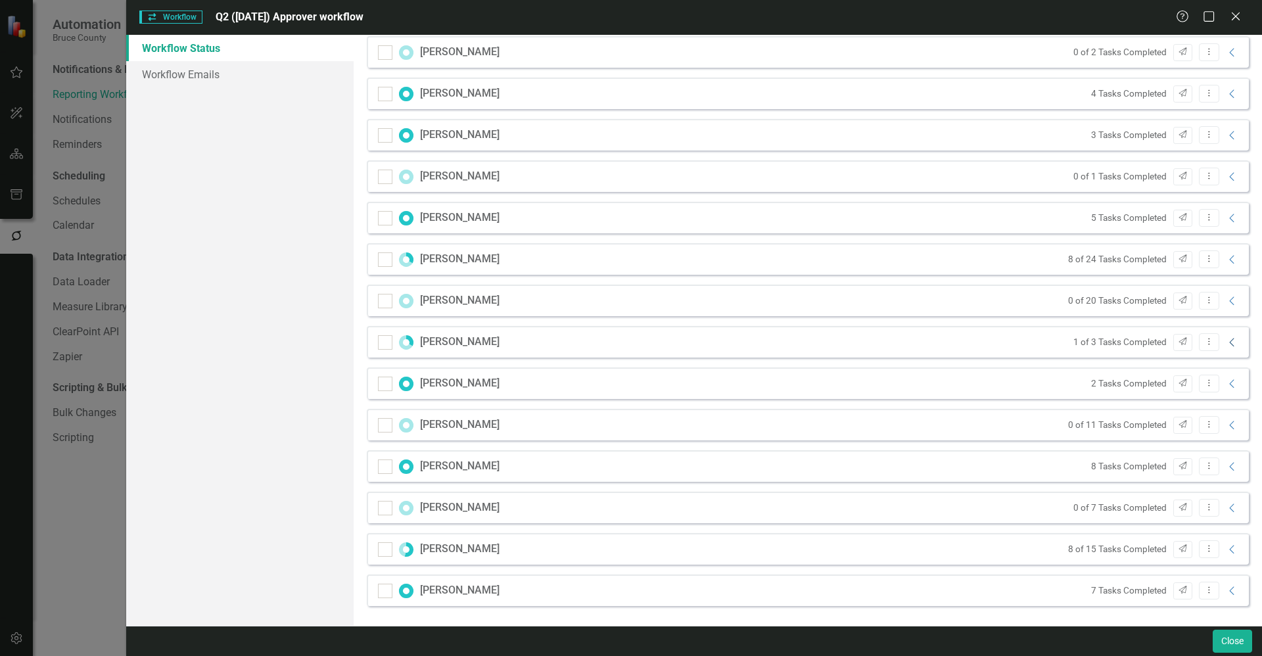
scroll to position [230, 0]
click at [1228, 340] on icon "Collapse" at bounding box center [1232, 342] width 13 height 11
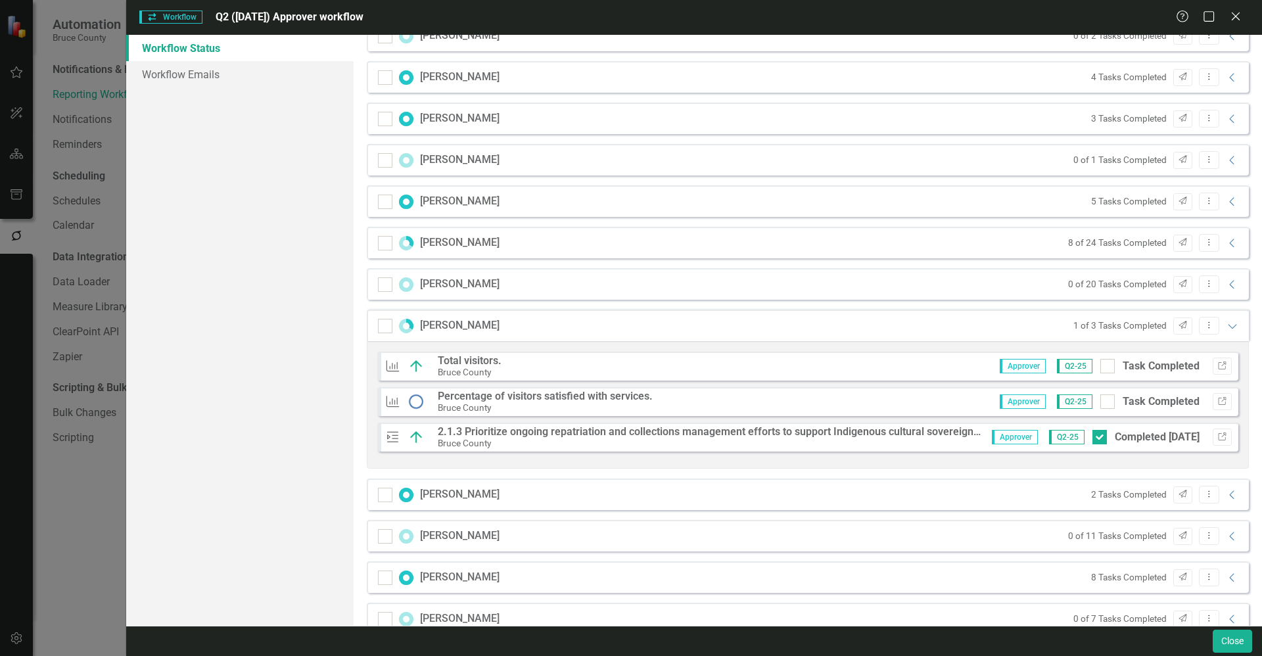
click at [818, 331] on div "Cathy McGirr 1 of 3 Tasks Completed Send Dropdown Menu Expanded" at bounding box center [808, 326] width 882 height 32
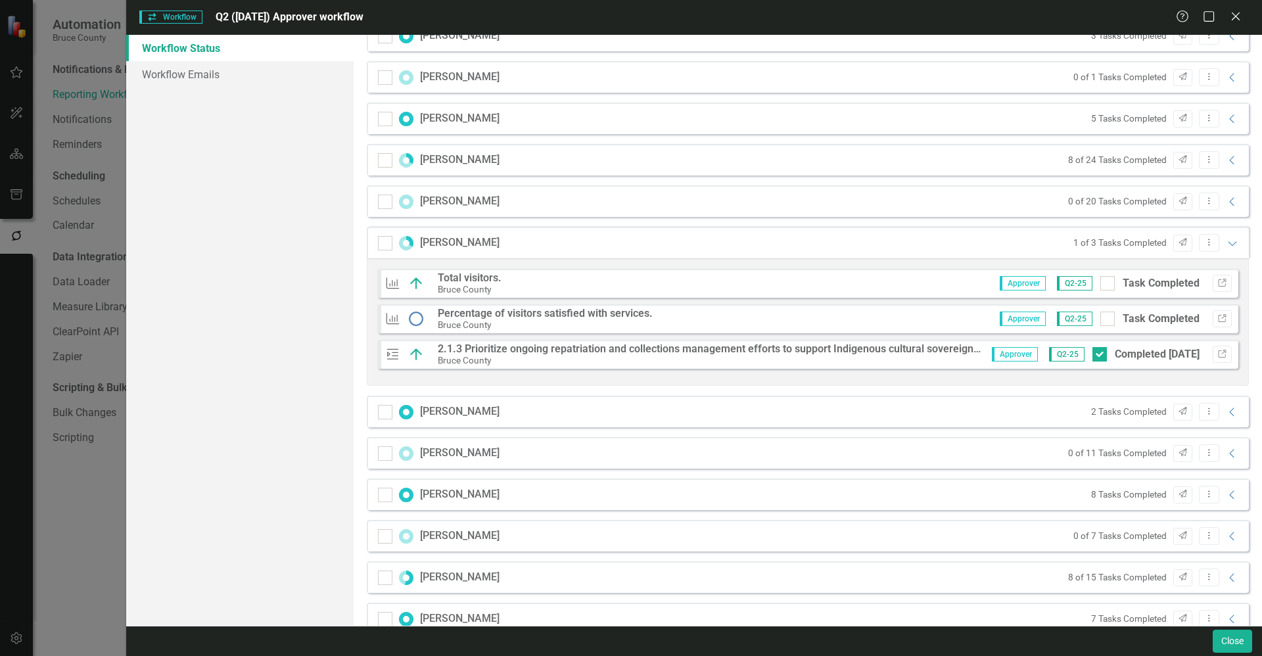
scroll to position [358, 0]
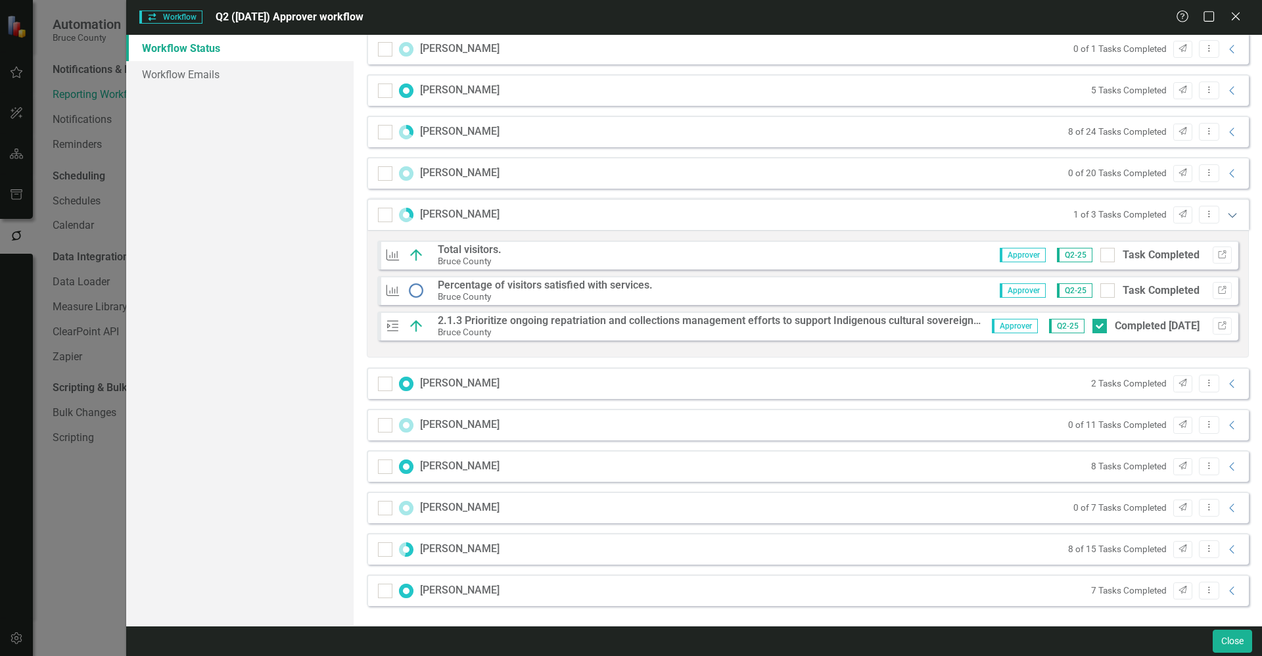
click at [1226, 216] on icon "Expanded" at bounding box center [1232, 215] width 13 height 11
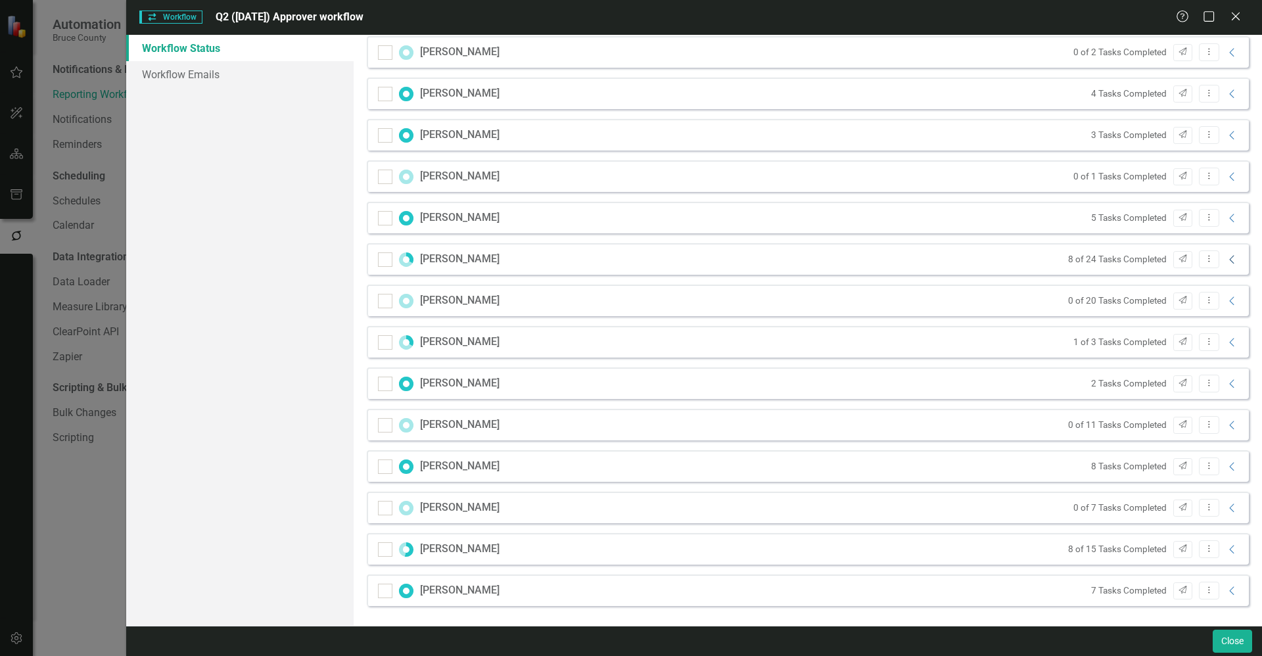
click at [1229, 257] on icon at bounding box center [1231, 259] width 5 height 9
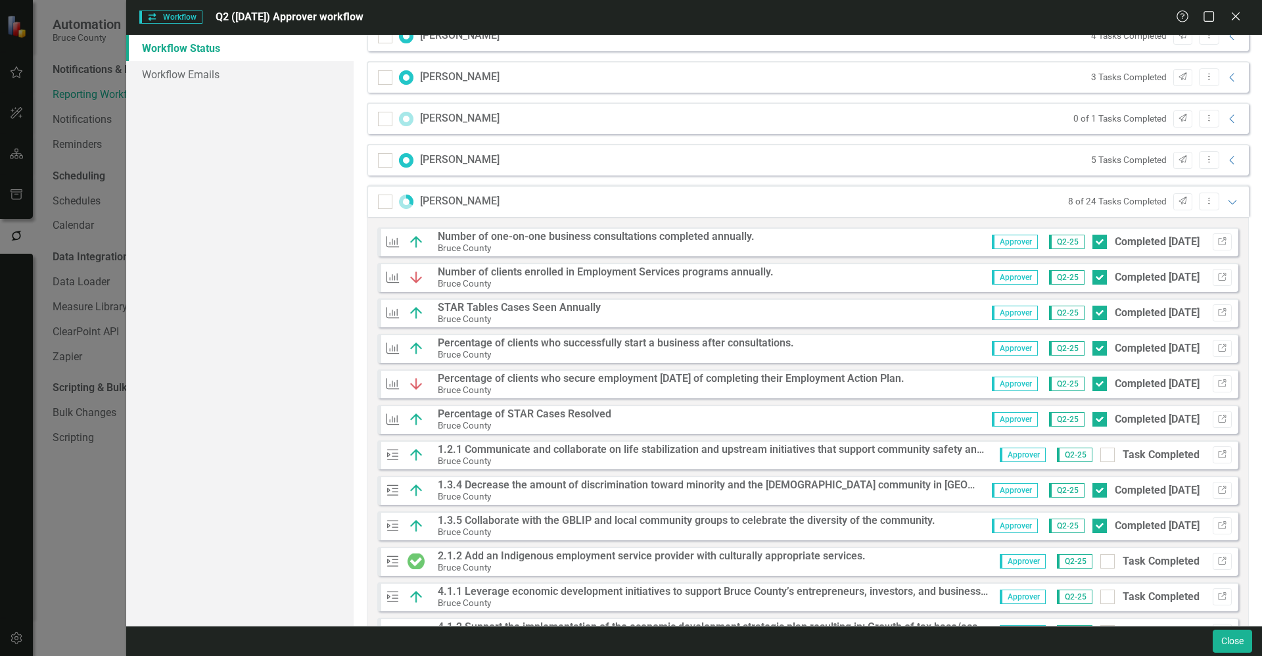
scroll to position [275, 0]
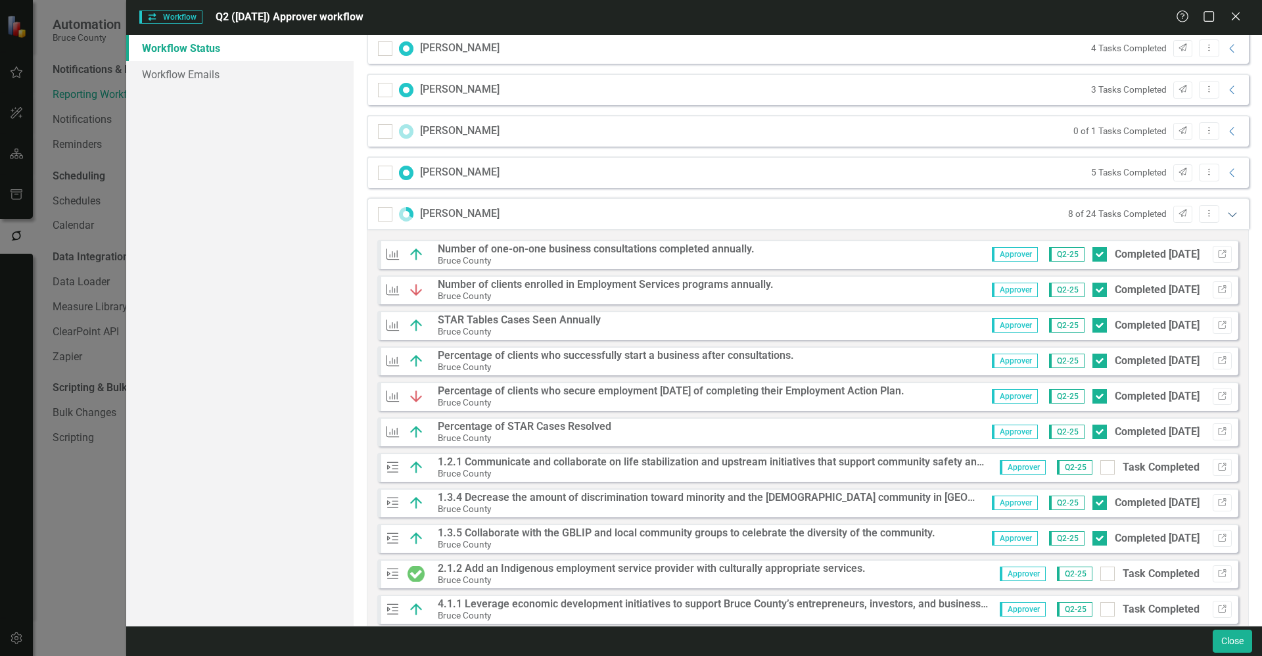
click at [1226, 217] on icon "Expanded" at bounding box center [1232, 214] width 13 height 11
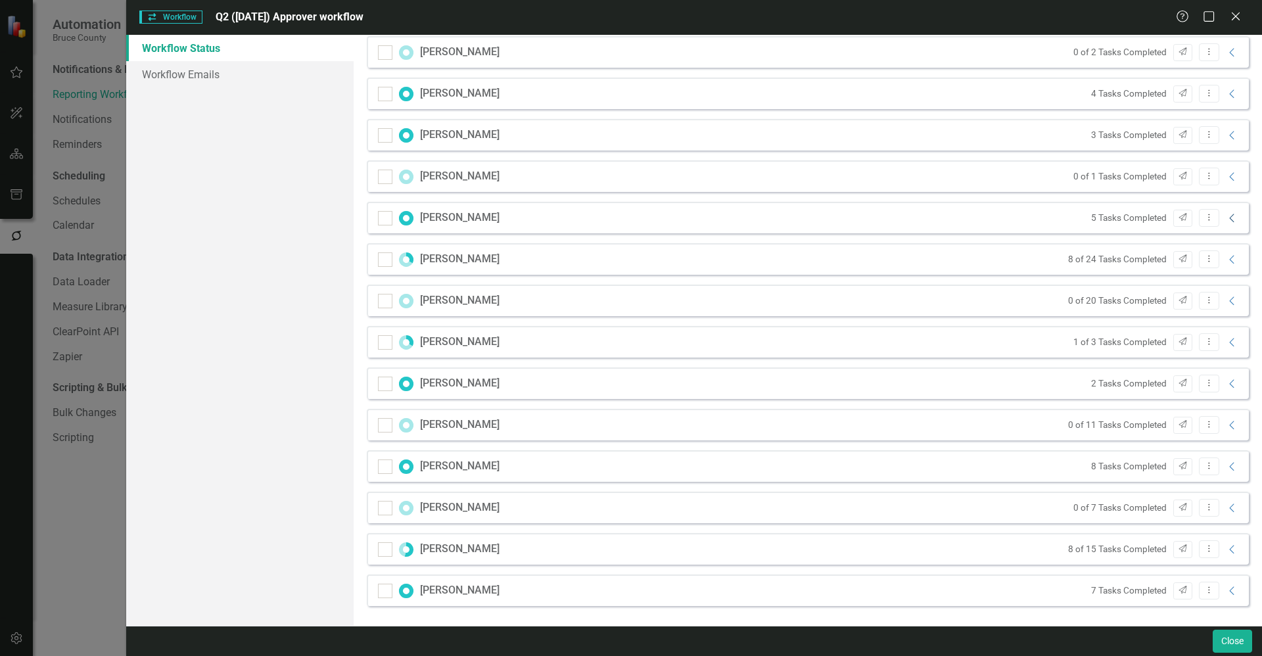
click at [1226, 217] on icon "Collapse" at bounding box center [1232, 218] width 13 height 11
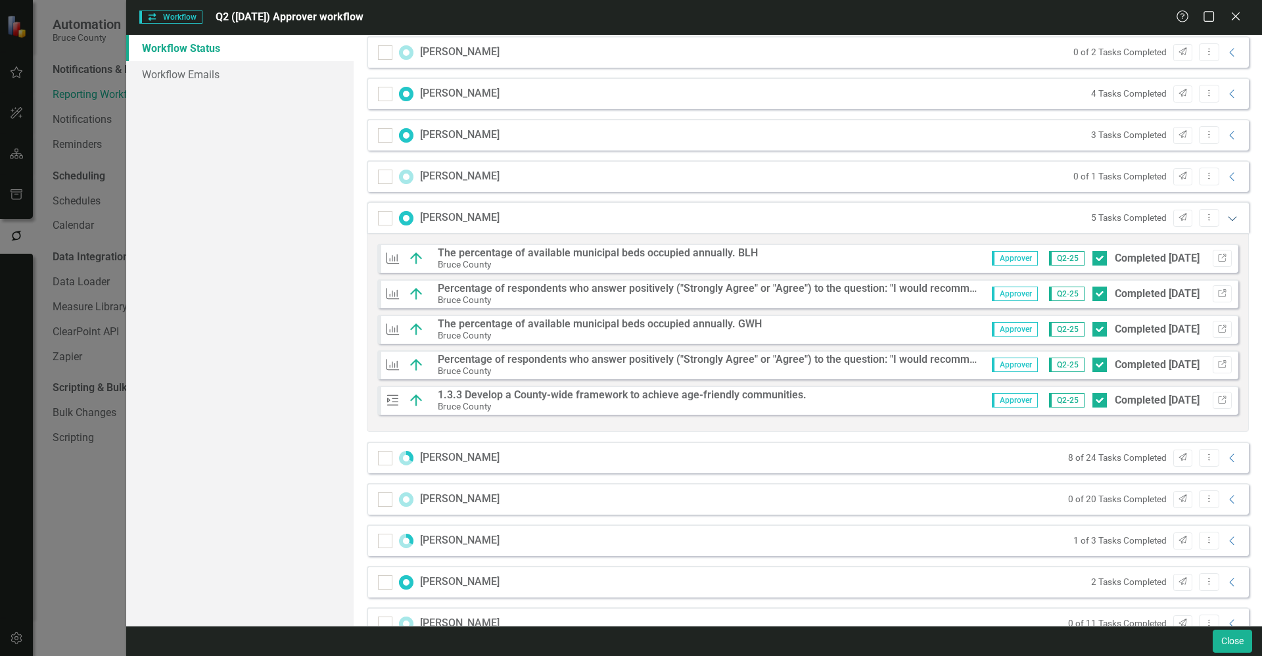
scroll to position [275, 0]
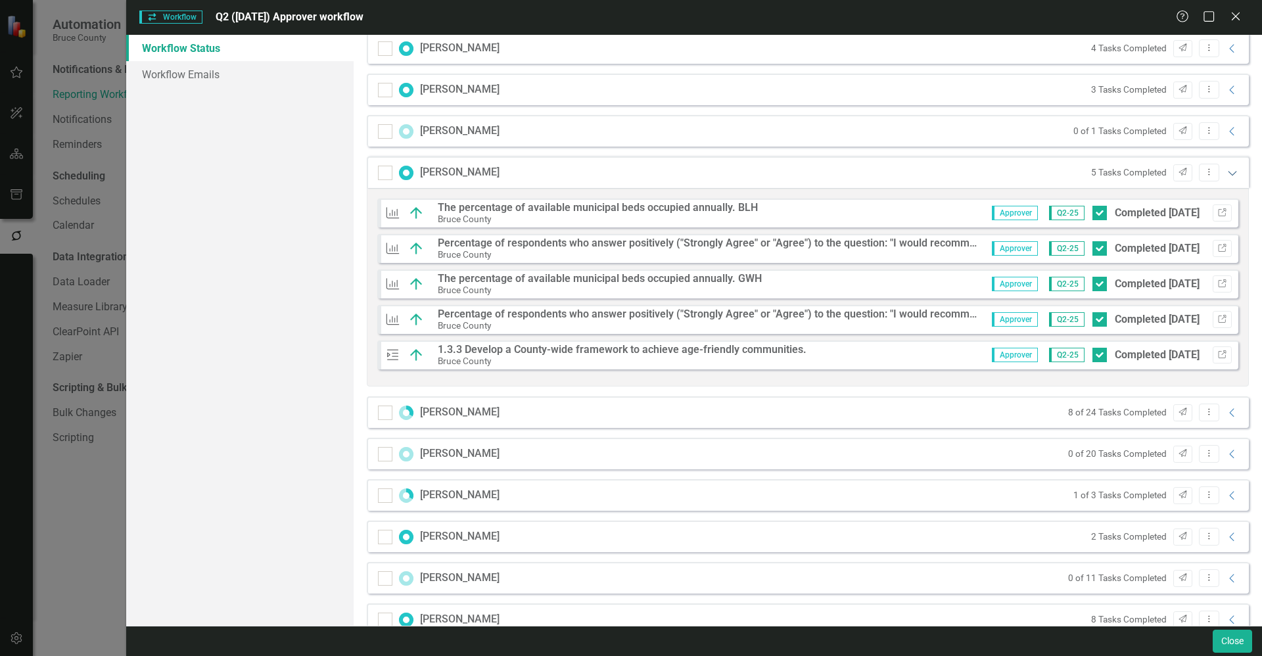
click at [1227, 171] on icon "Expanded" at bounding box center [1232, 173] width 13 height 11
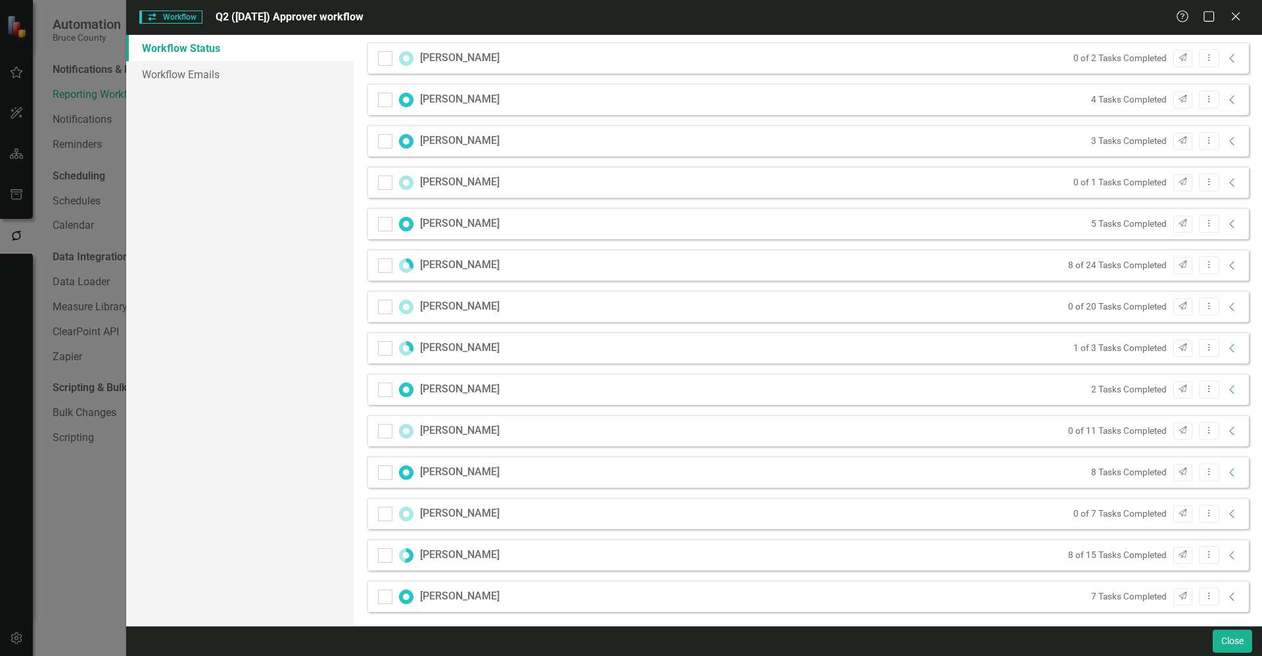
scroll to position [230, 0]
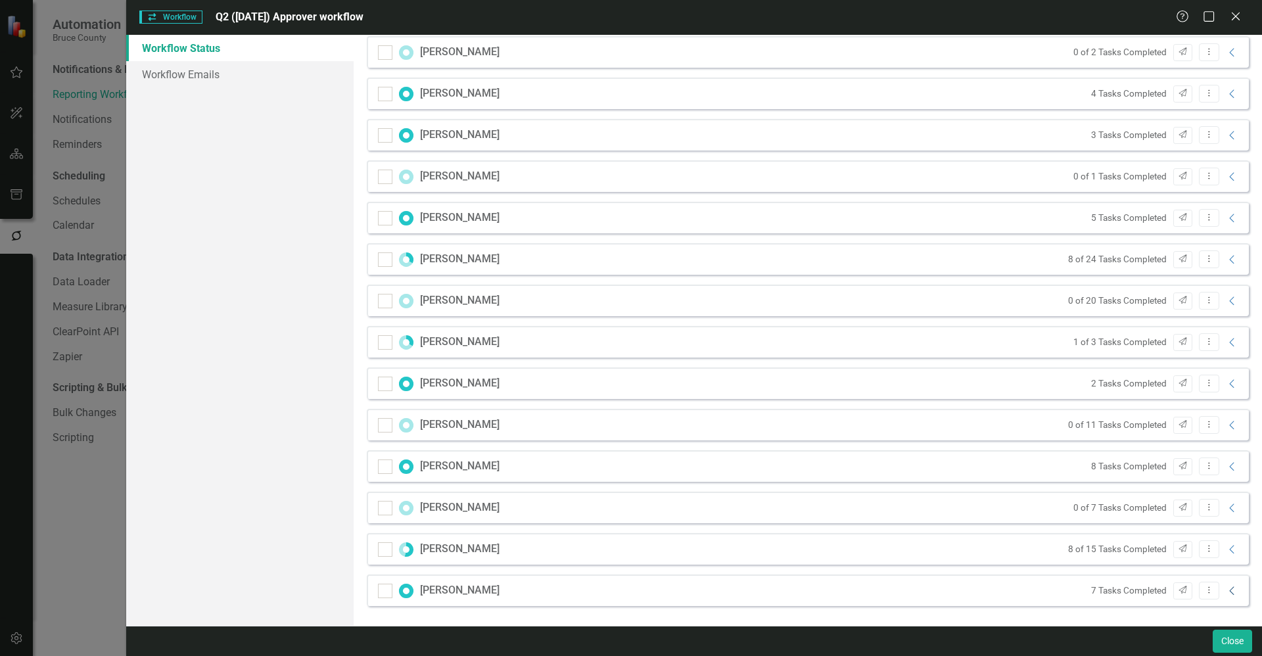
click at [1226, 595] on icon "Collapse" at bounding box center [1232, 591] width 13 height 11
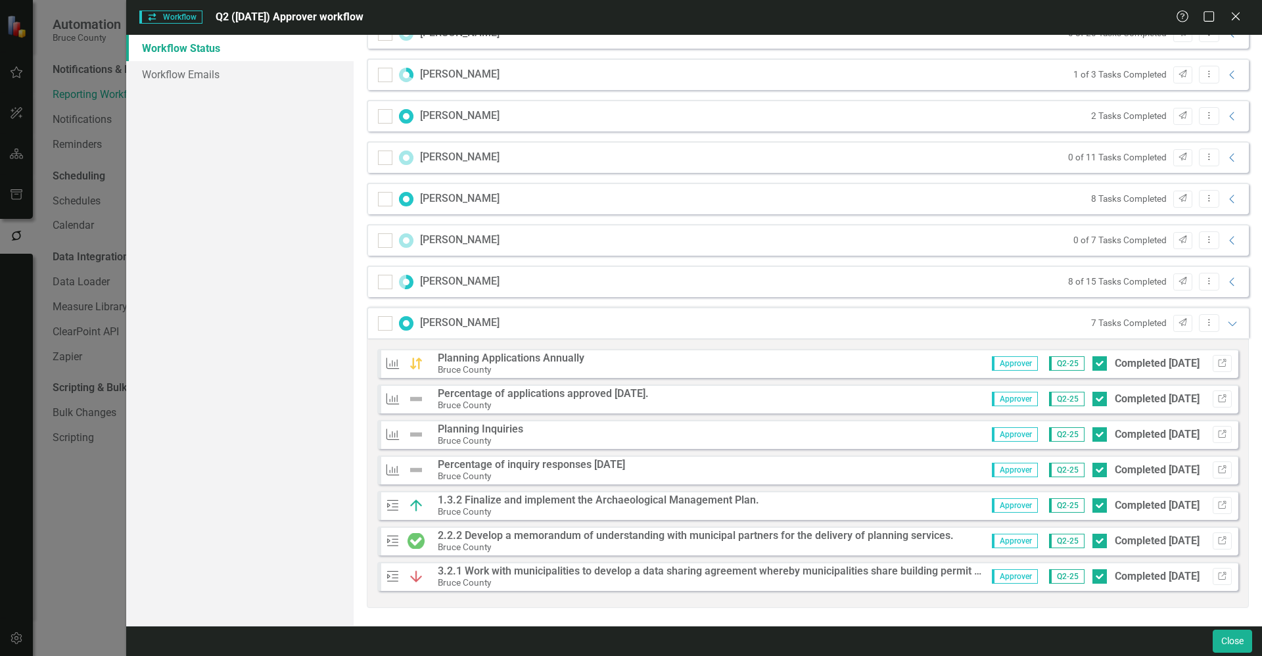
scroll to position [500, 0]
click at [1226, 325] on icon "Expanded" at bounding box center [1232, 321] width 13 height 11
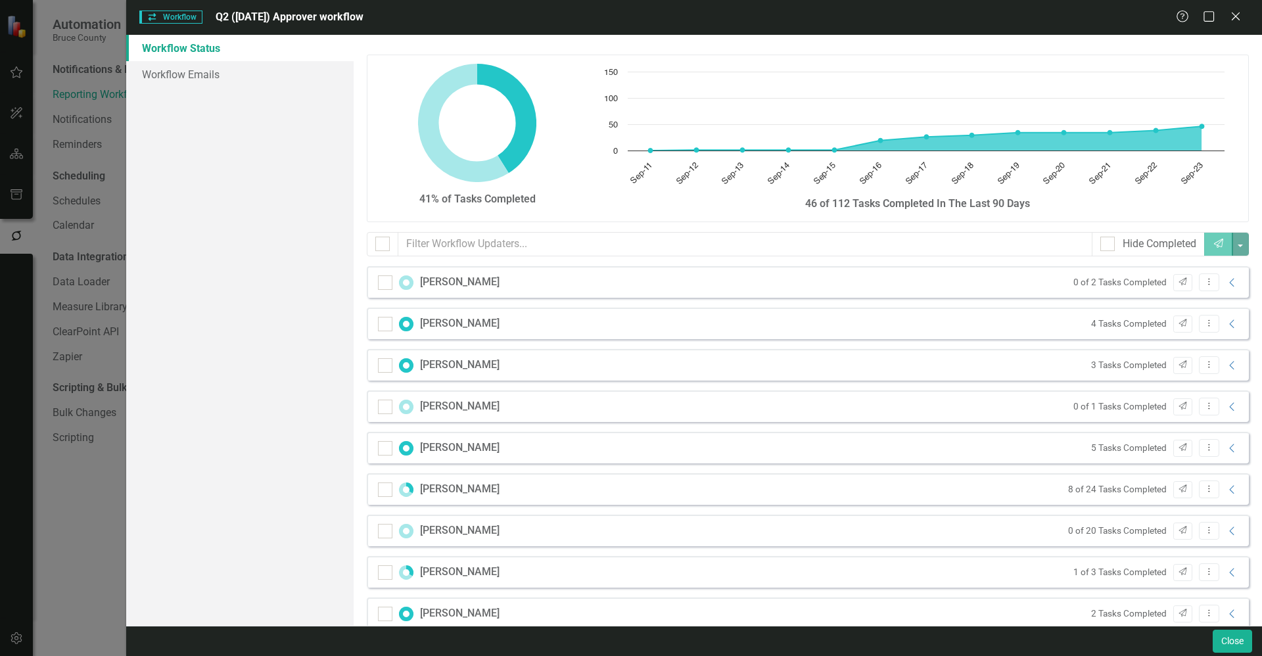
scroll to position [0, 0]
click at [1230, 16] on icon "Close" at bounding box center [1235, 16] width 16 height 12
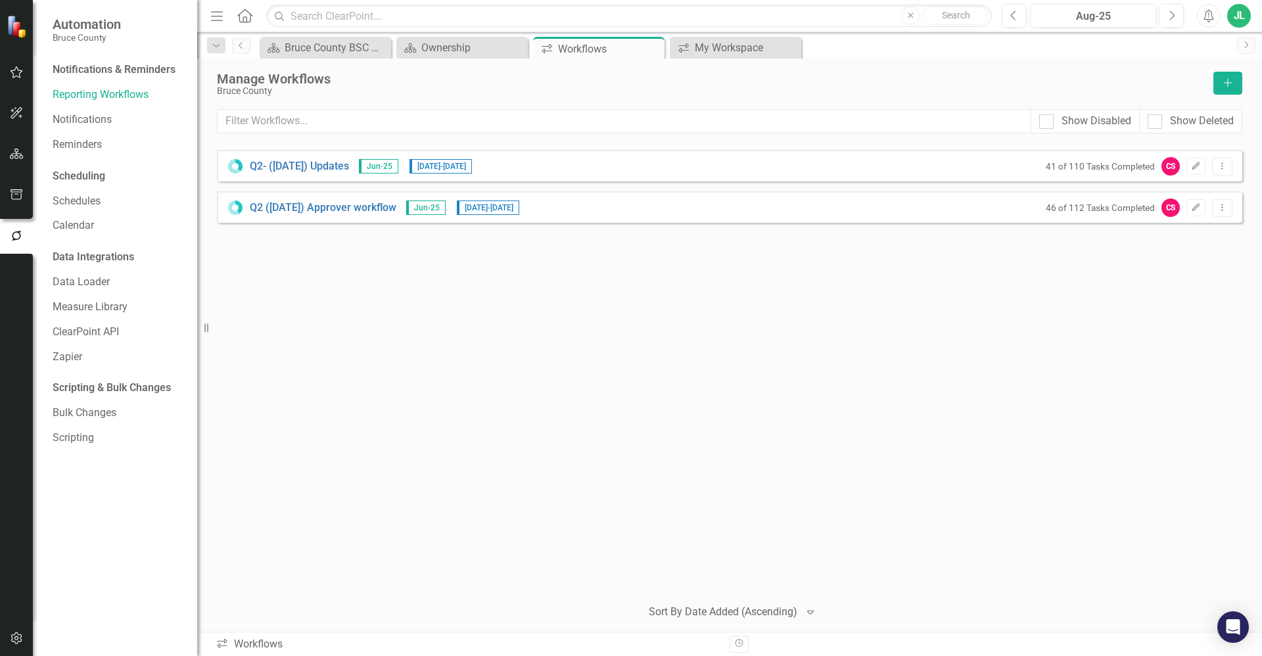
click at [420, 390] on div "Q2- (Jun 25) Updates Jun-25 8/25/25 - 9/17/25 41 of 110 Tasks Completed CS Edit…" at bounding box center [729, 368] width 1025 height 436
click at [1218, 165] on icon "Dropdown Menu" at bounding box center [1222, 166] width 11 height 9
click at [1190, 190] on link "Preview Preview Workflow" at bounding box center [1171, 188] width 122 height 24
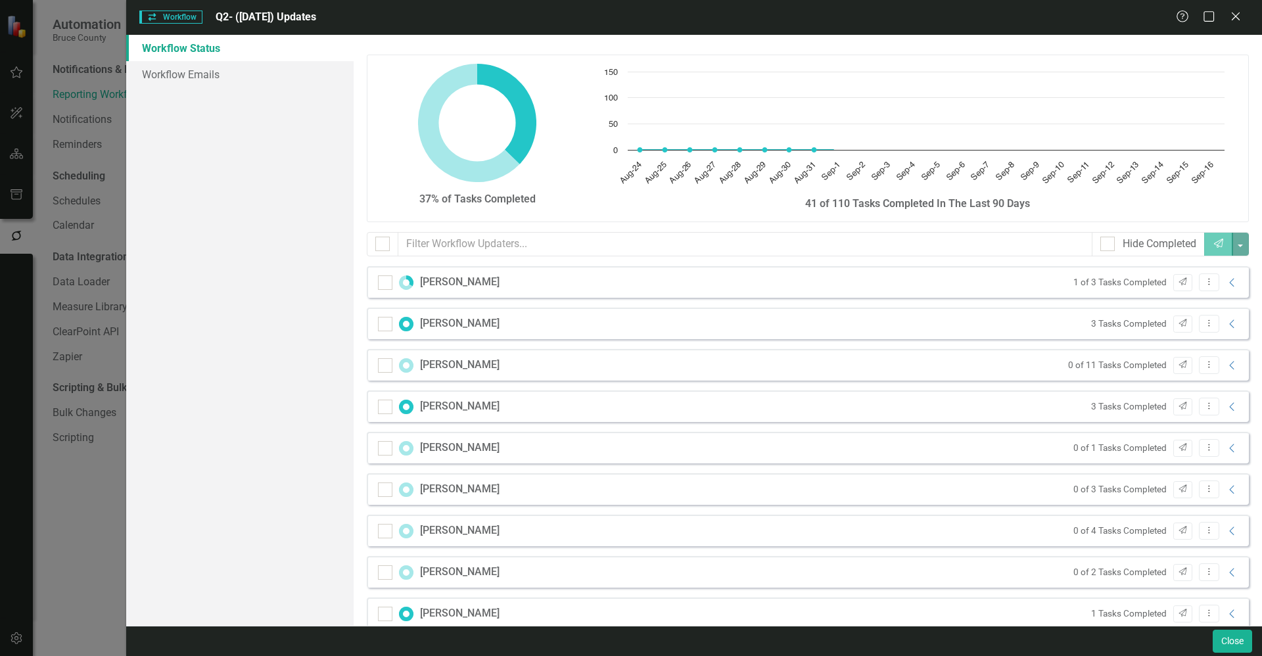
checkbox input "false"
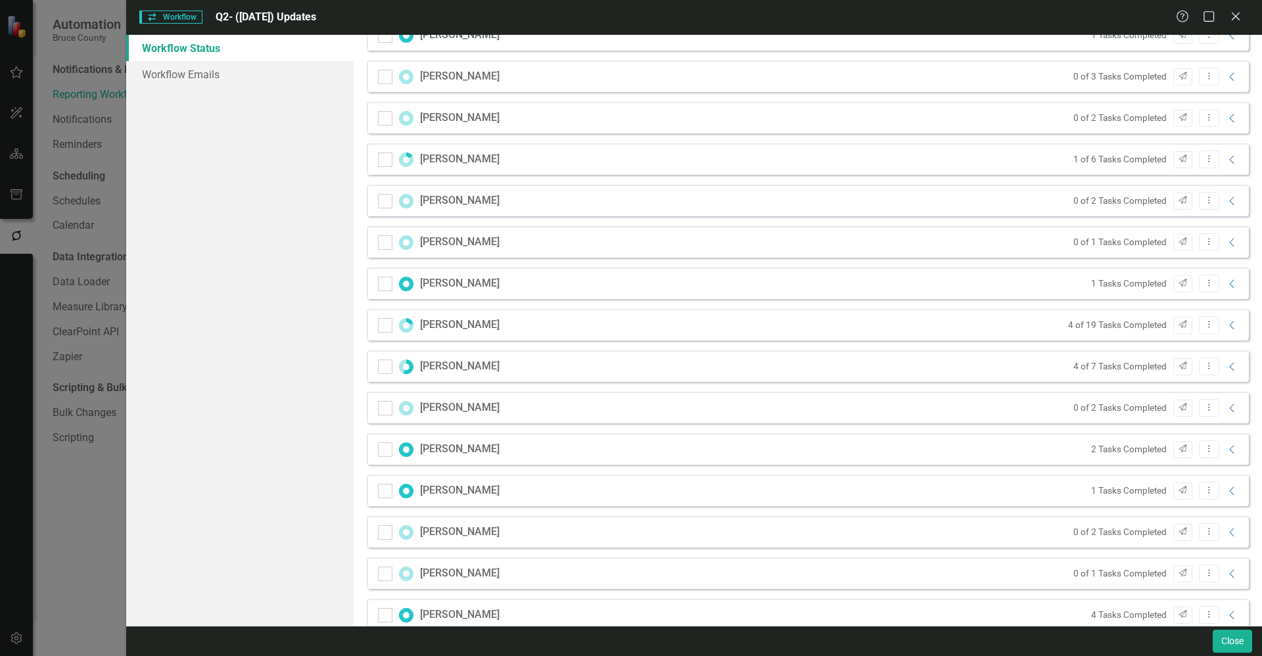
scroll to position [641, 0]
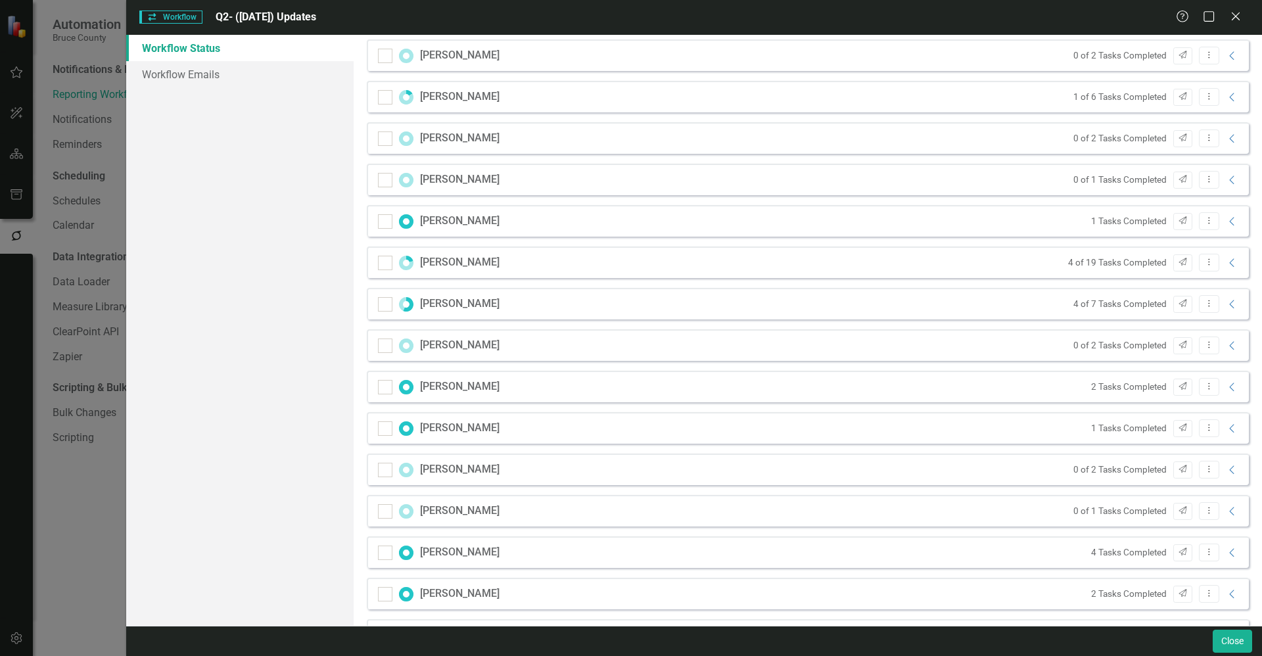
click at [615, 386] on div "Cathy McGirr 2 Tasks Completed Send Dropdown Menu Collapse" at bounding box center [808, 387] width 882 height 32
click at [1229, 385] on icon at bounding box center [1231, 387] width 5 height 9
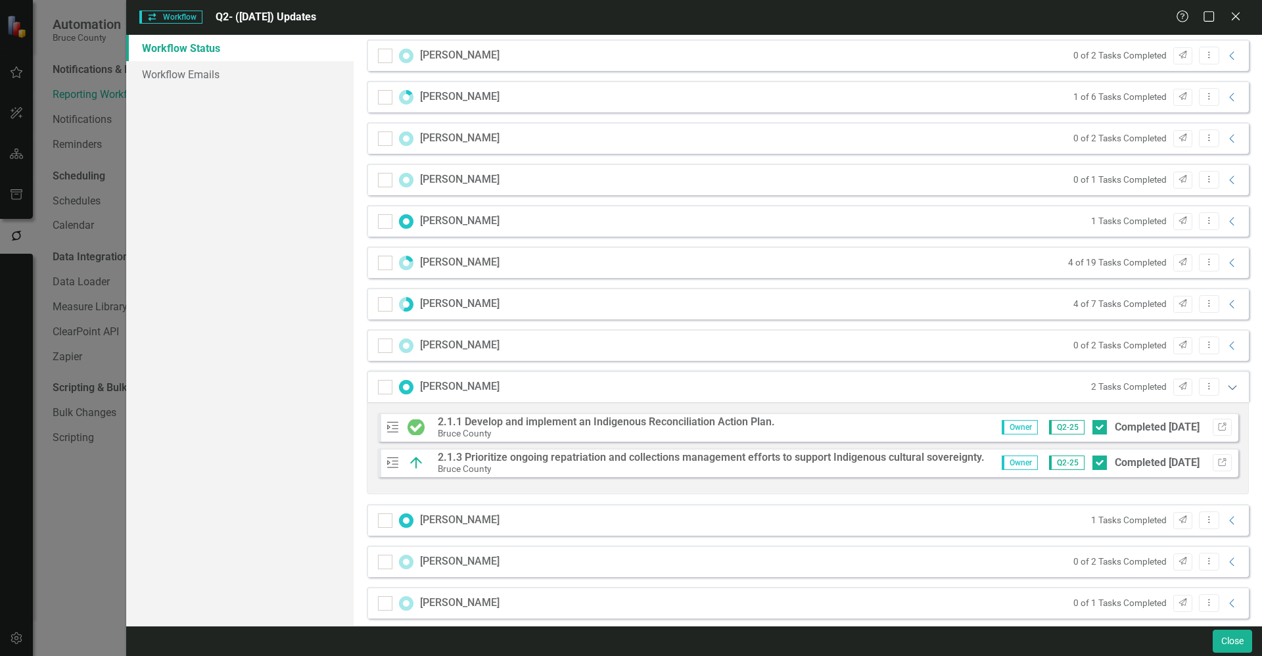
click at [1228, 387] on icon at bounding box center [1232, 387] width 9 height 5
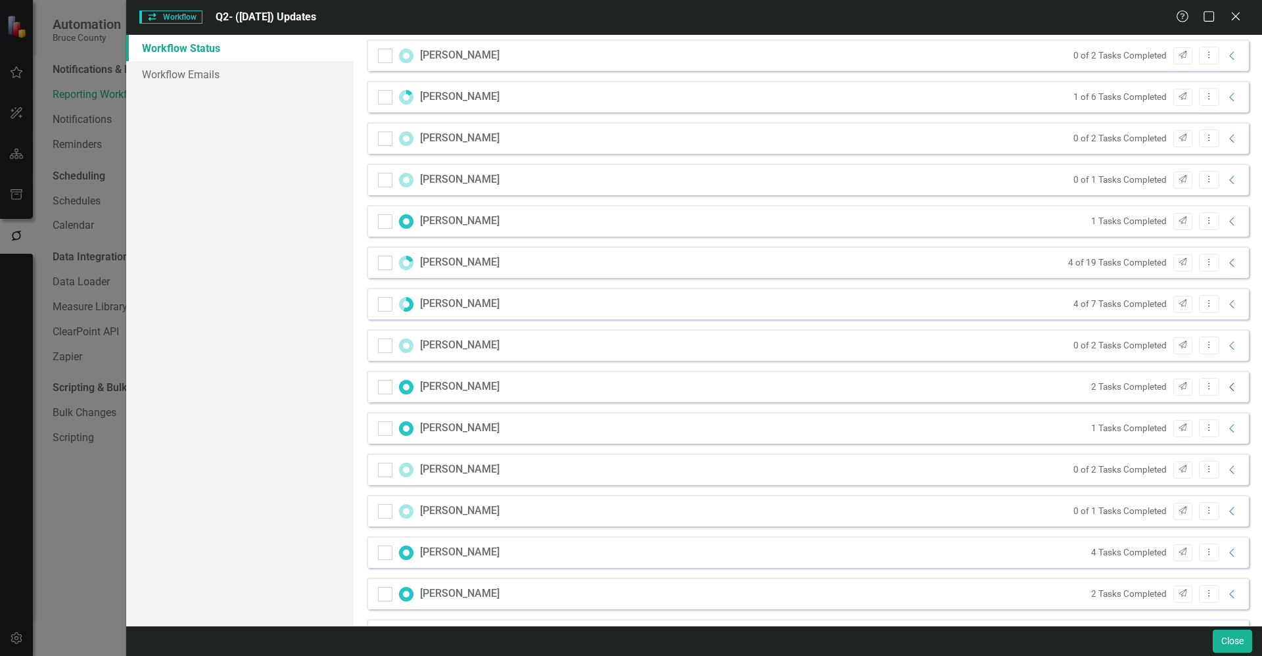
click at [1226, 390] on icon "Collapse" at bounding box center [1232, 387] width 13 height 11
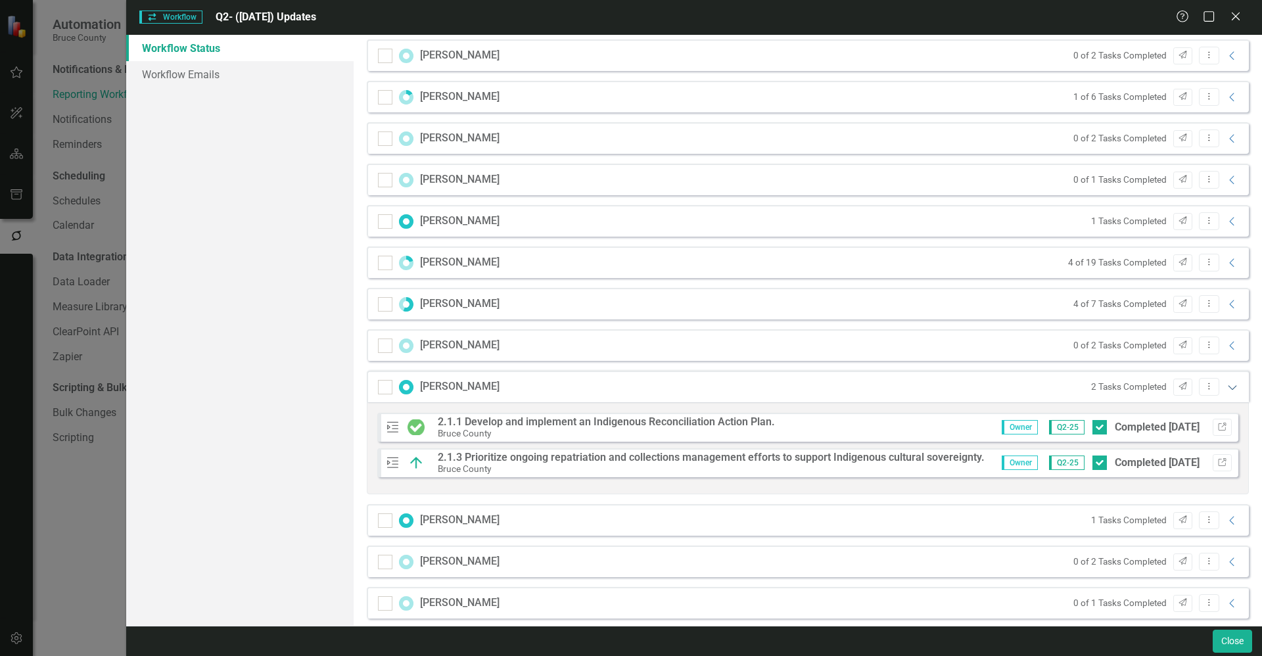
click at [1226, 390] on icon "Expanded" at bounding box center [1232, 387] width 13 height 11
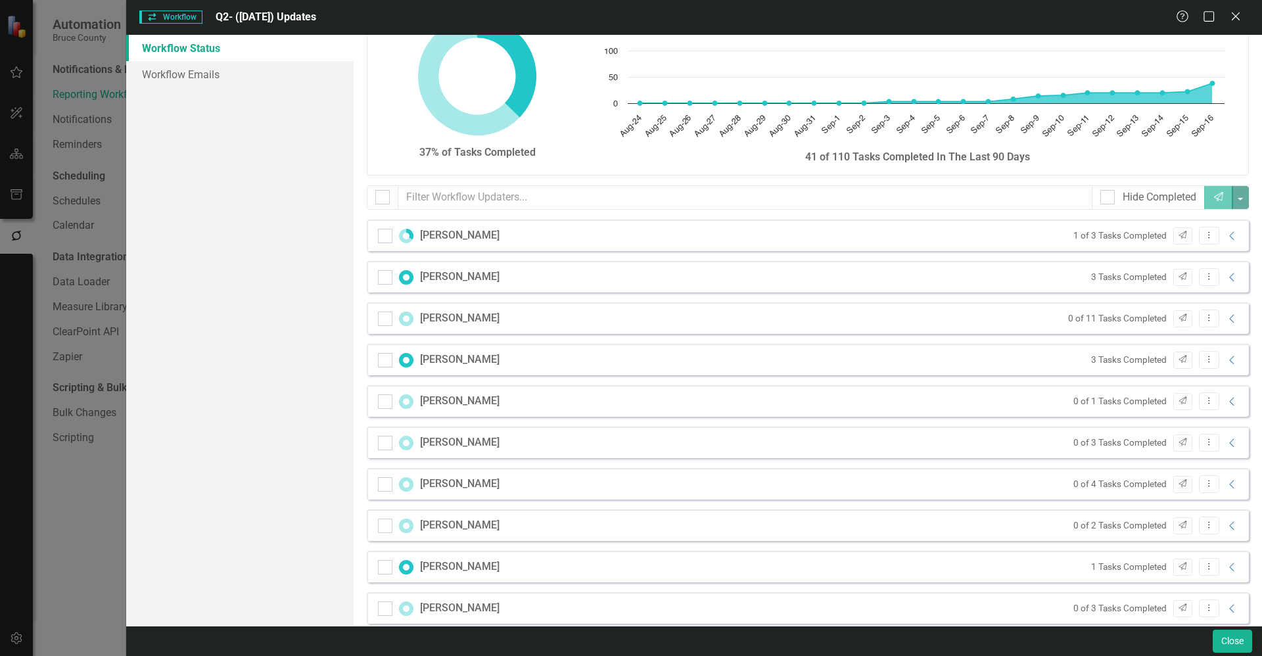
scroll to position [0, 0]
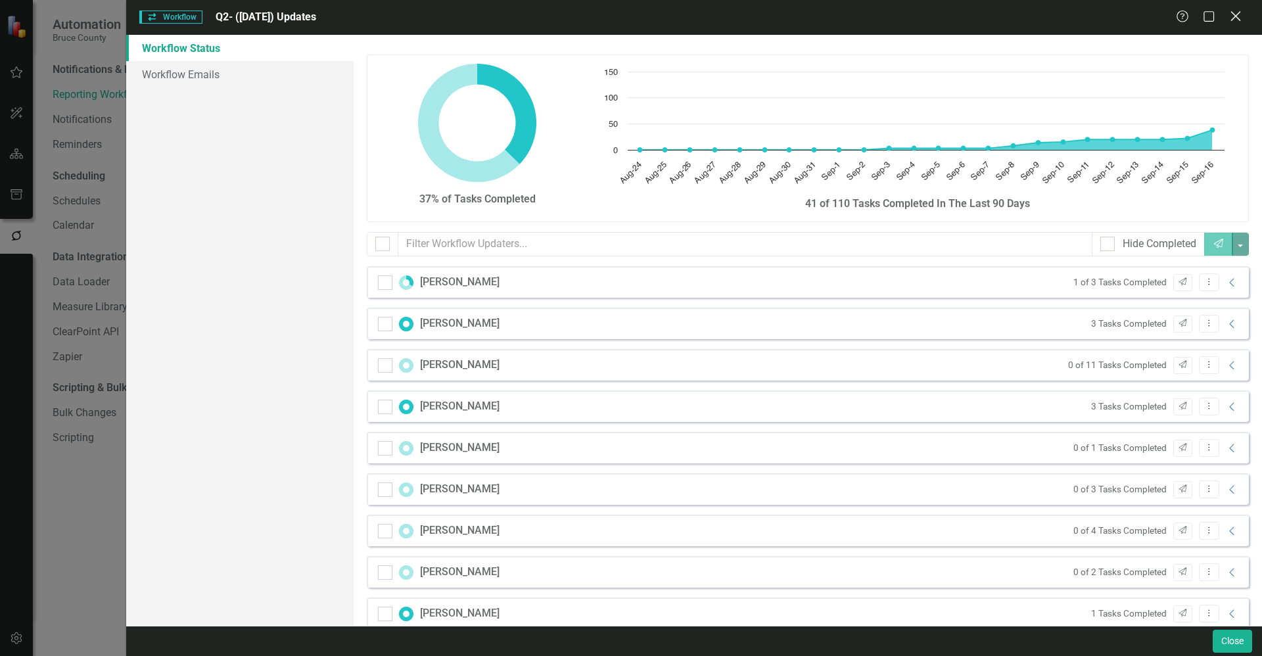
click at [1232, 14] on icon "Close" at bounding box center [1235, 16] width 16 height 12
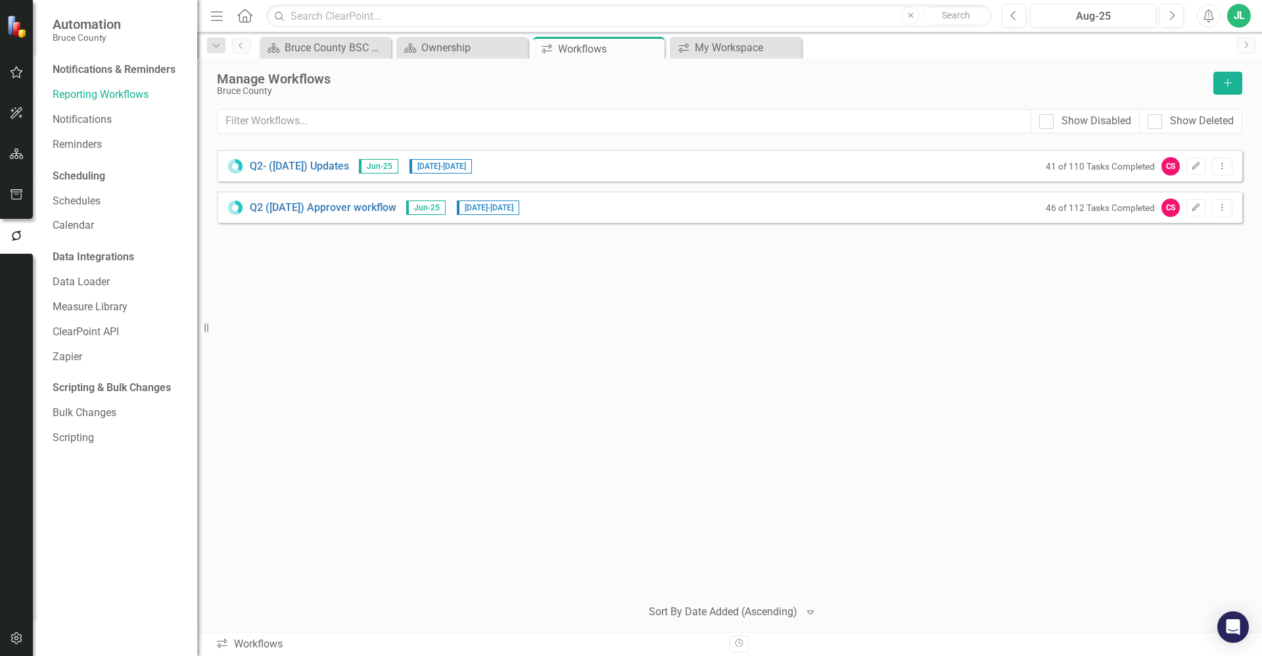
click at [973, 292] on div "Q2- (Jun 25) Updates Jun-25 8/25/25 - 9/17/25 41 of 110 Tasks Completed CS Edit…" at bounding box center [729, 368] width 1025 height 436
click at [767, 206] on div "Q2 (June 25) Approver workflow Jun-25 9/12/25 - 9/24/25 46 of 112 Tasks Complet…" at bounding box center [729, 207] width 1025 height 32
click at [1217, 208] on icon "Dropdown Menu" at bounding box center [1222, 207] width 11 height 9
click at [985, 292] on div "Q2- (Jun 25) Updates Jun-25 8/25/25 - 9/17/25 41 of 110 Tasks Completed CS Edit…" at bounding box center [729, 368] width 1025 height 436
click at [1228, 167] on button "Dropdown Menu" at bounding box center [1222, 167] width 20 height 18
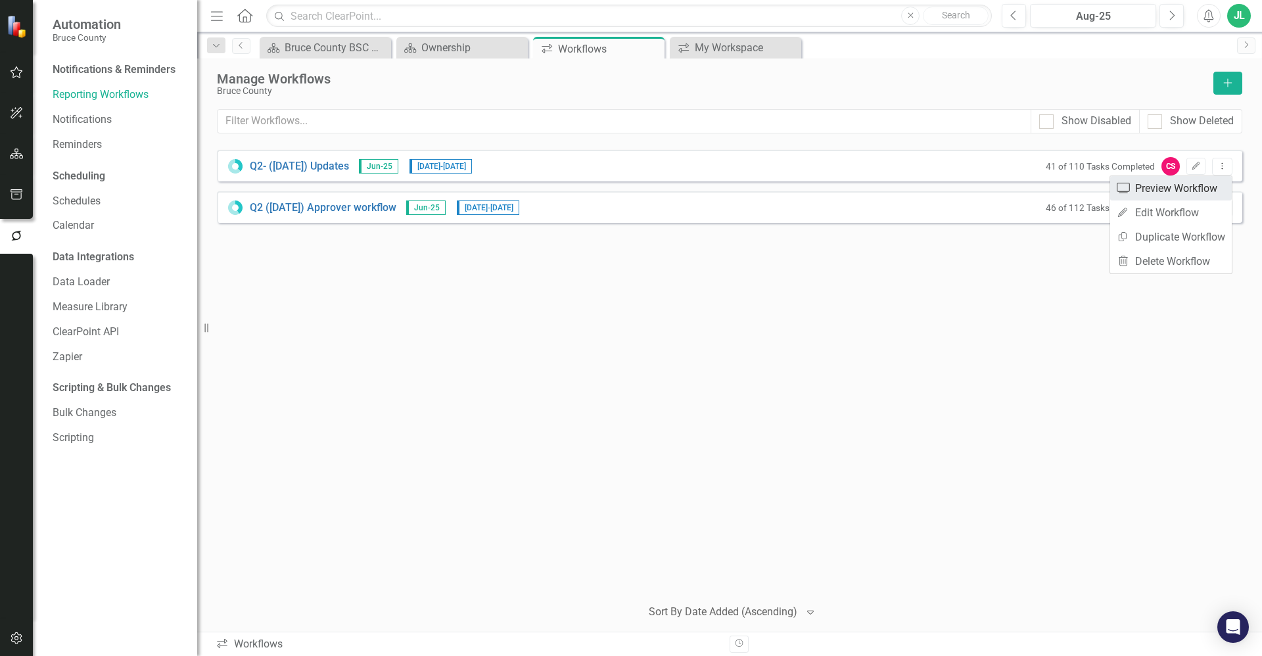
click at [1204, 183] on link "Preview Preview Workflow" at bounding box center [1171, 188] width 122 height 24
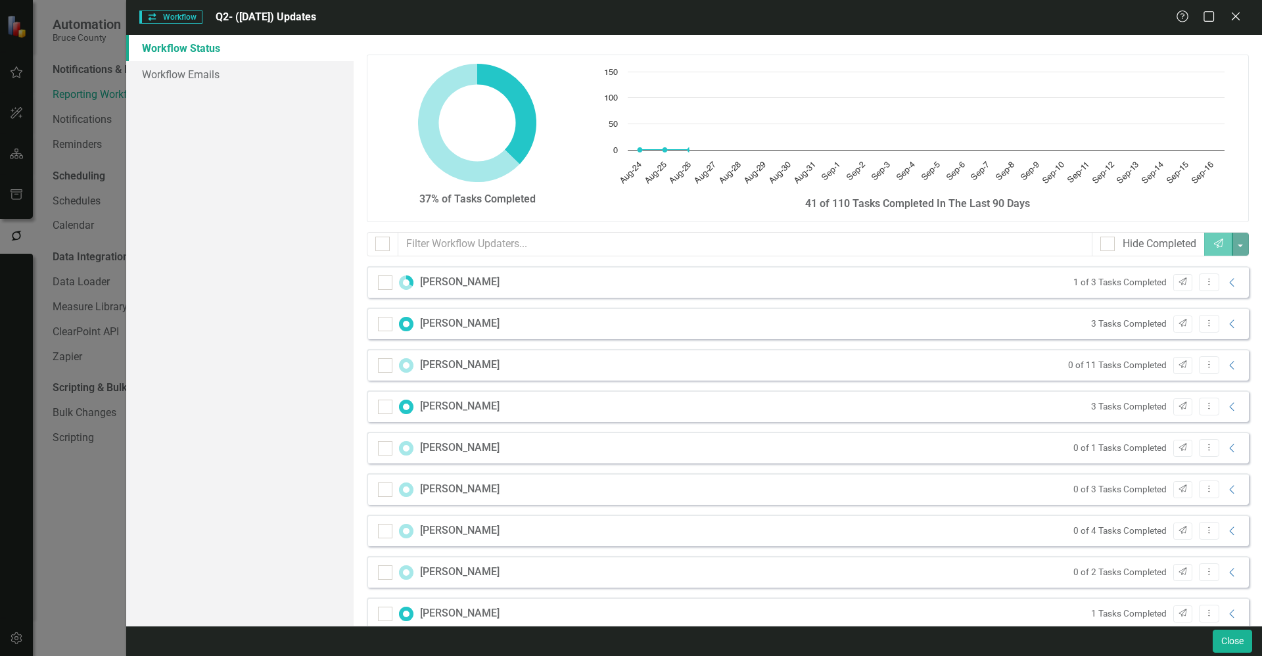
checkbox input "false"
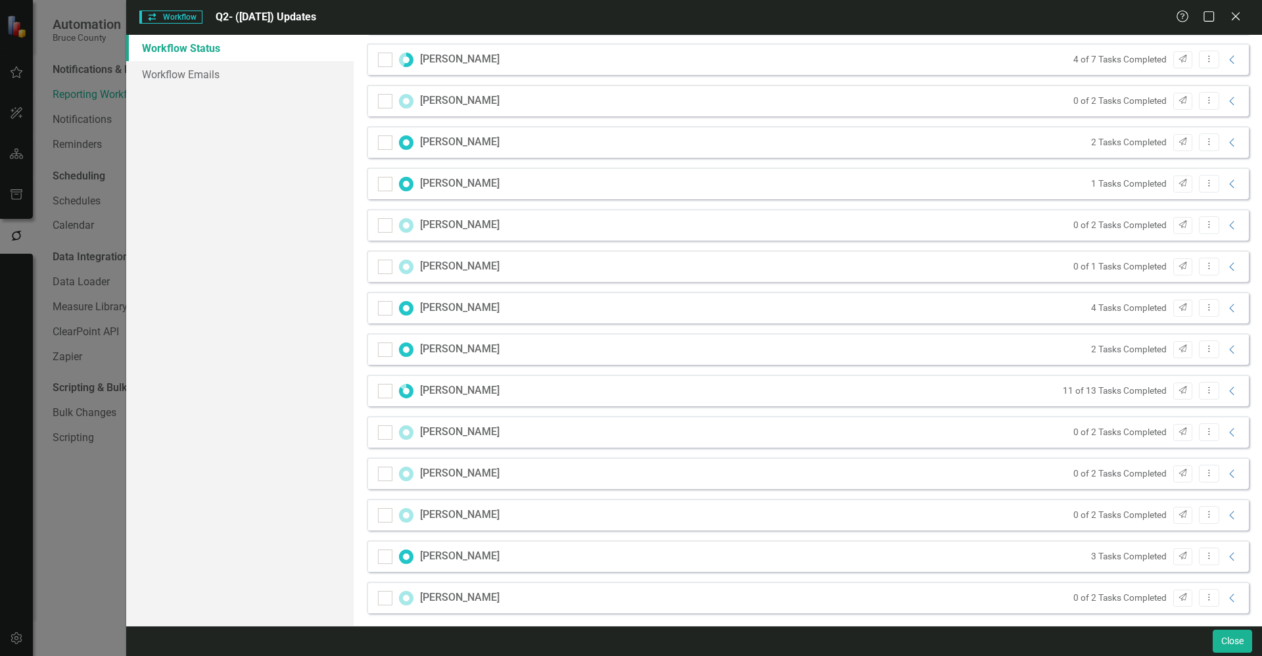
scroll to position [893, 0]
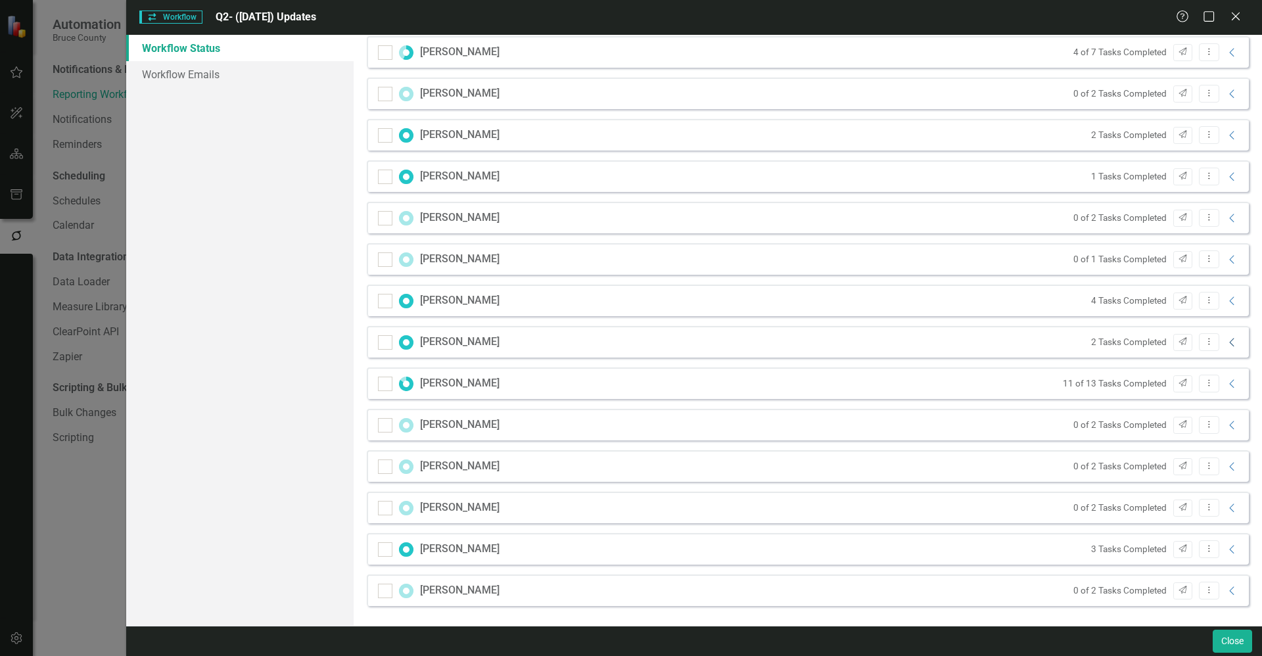
click at [1226, 344] on icon "Collapse" at bounding box center [1232, 342] width 13 height 11
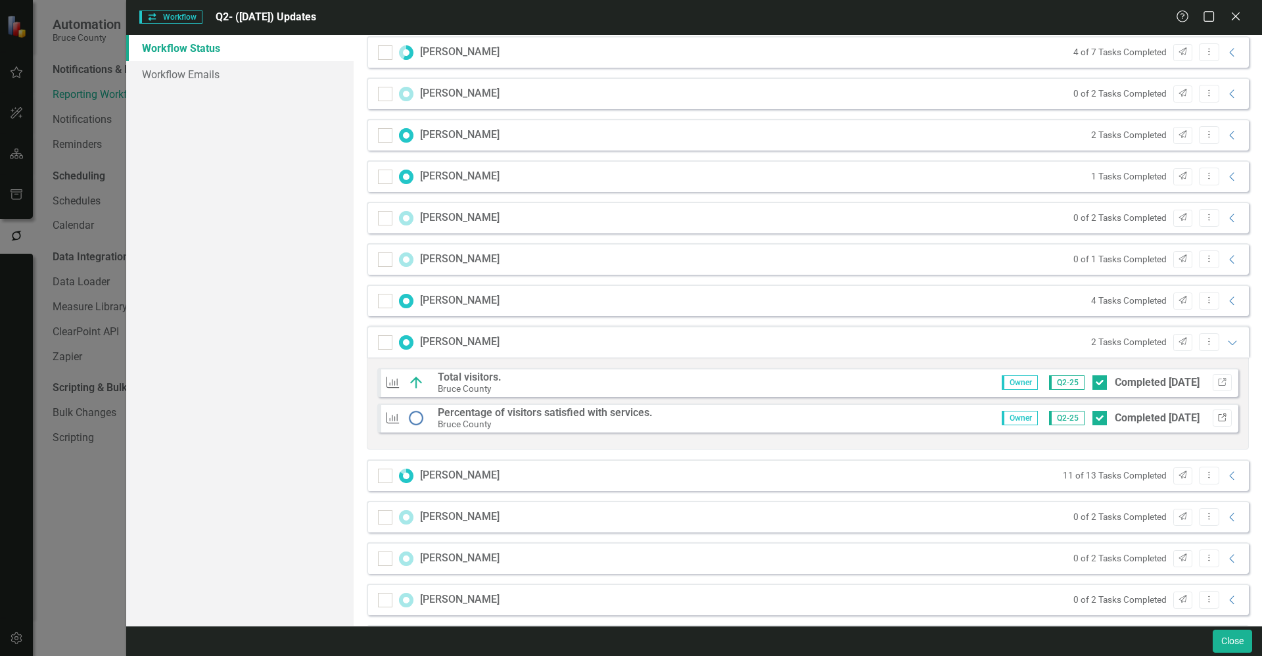
click at [1217, 415] on icon "Link" at bounding box center [1222, 418] width 10 height 8
click at [87, 520] on div "Workflow Workflow Q2- (Jun 25) Updates Help Maximize Close Workflow Status Work…" at bounding box center [631, 328] width 1262 height 656
click at [761, 442] on div "KPI Total visitors. Bruce County Owner Q2-25 Completed 9/15/25 Link KPI Percent…" at bounding box center [808, 404] width 882 height 92
click at [1226, 343] on icon "Expanded" at bounding box center [1232, 342] width 13 height 11
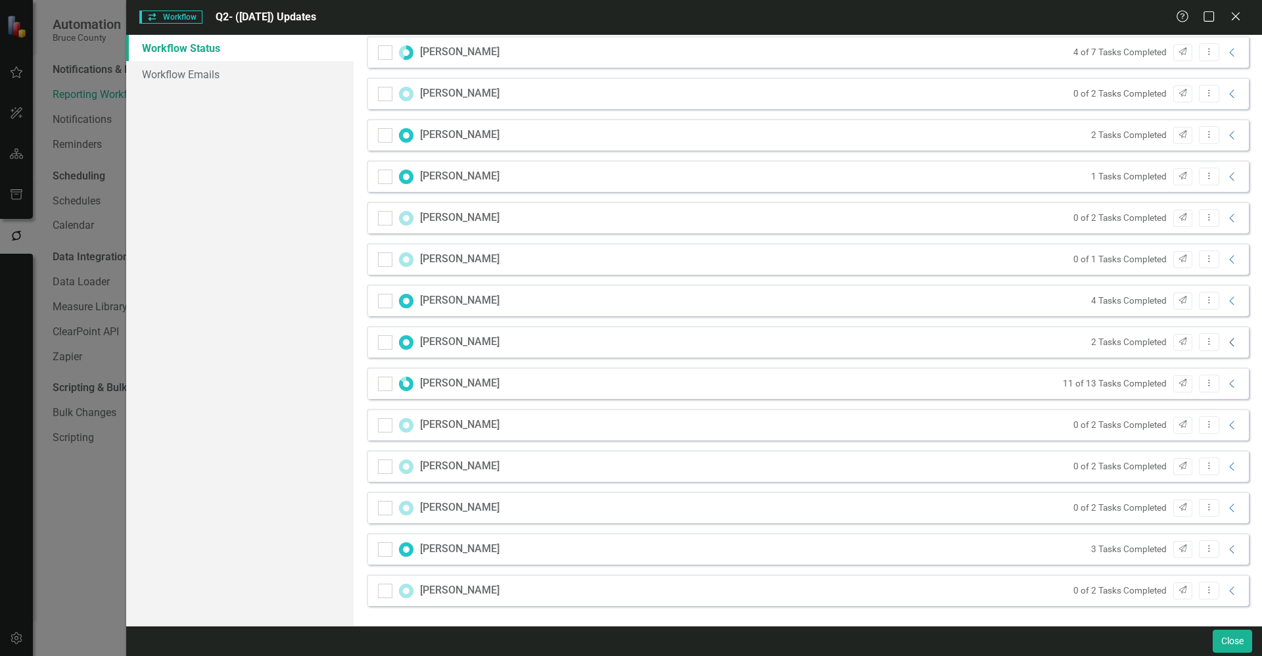
click at [1226, 341] on icon "Collapse" at bounding box center [1232, 342] width 13 height 11
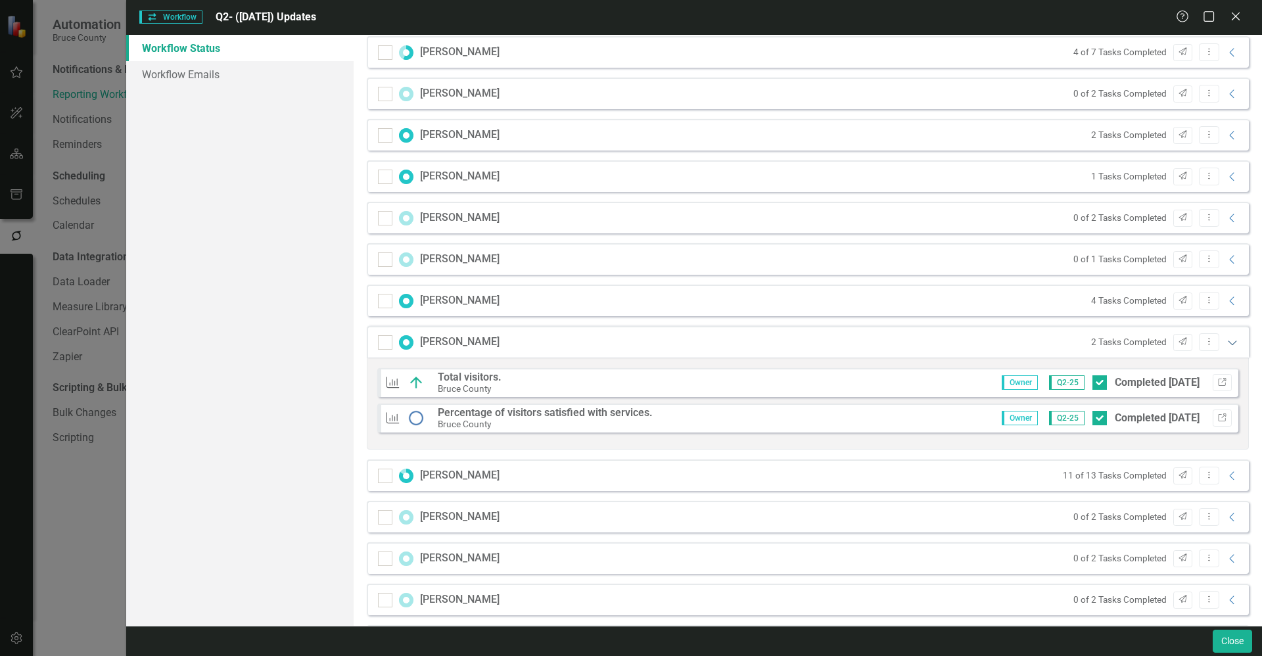
click at [1226, 341] on icon "Expanded" at bounding box center [1232, 342] width 13 height 11
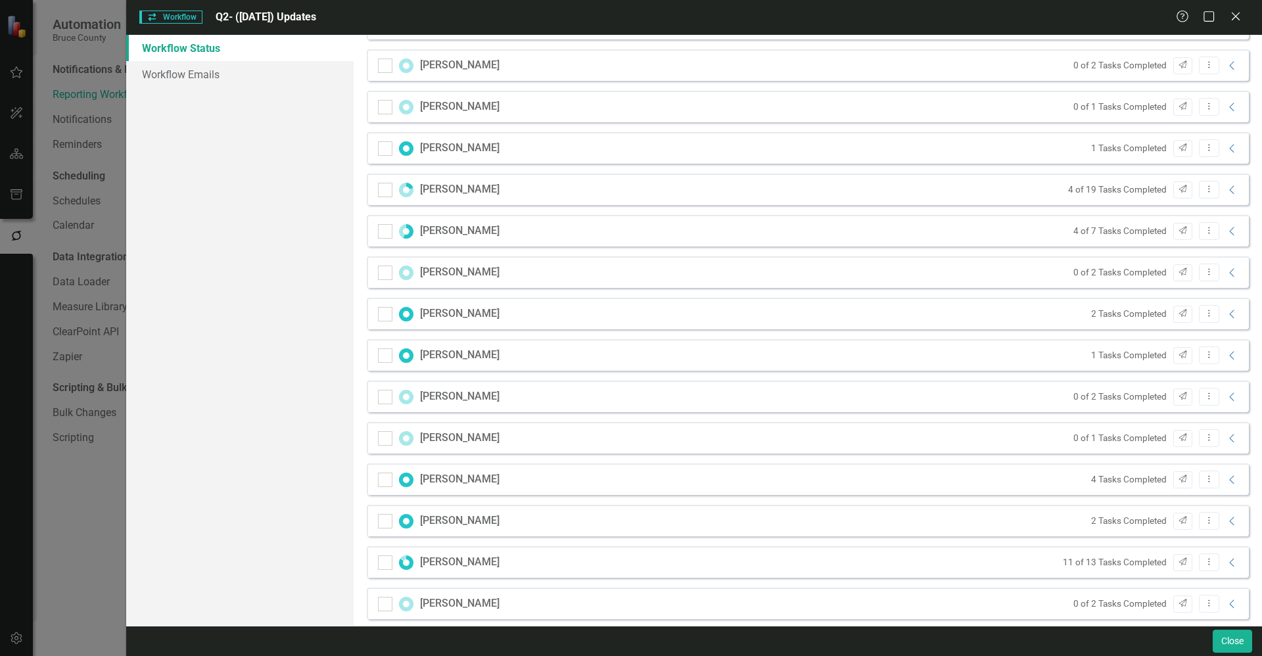
scroll to position [712, 0]
click at [1226, 317] on icon "Collapse" at bounding box center [1232, 316] width 13 height 11
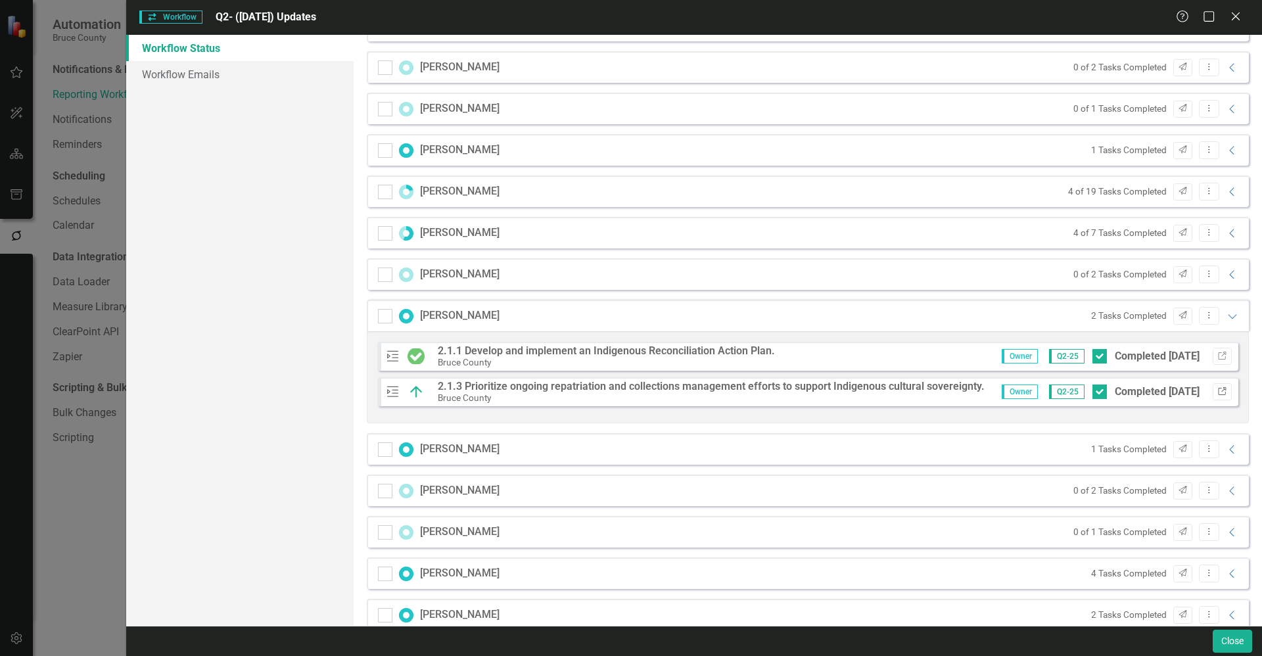
click at [1217, 395] on icon "Link" at bounding box center [1222, 392] width 10 height 8
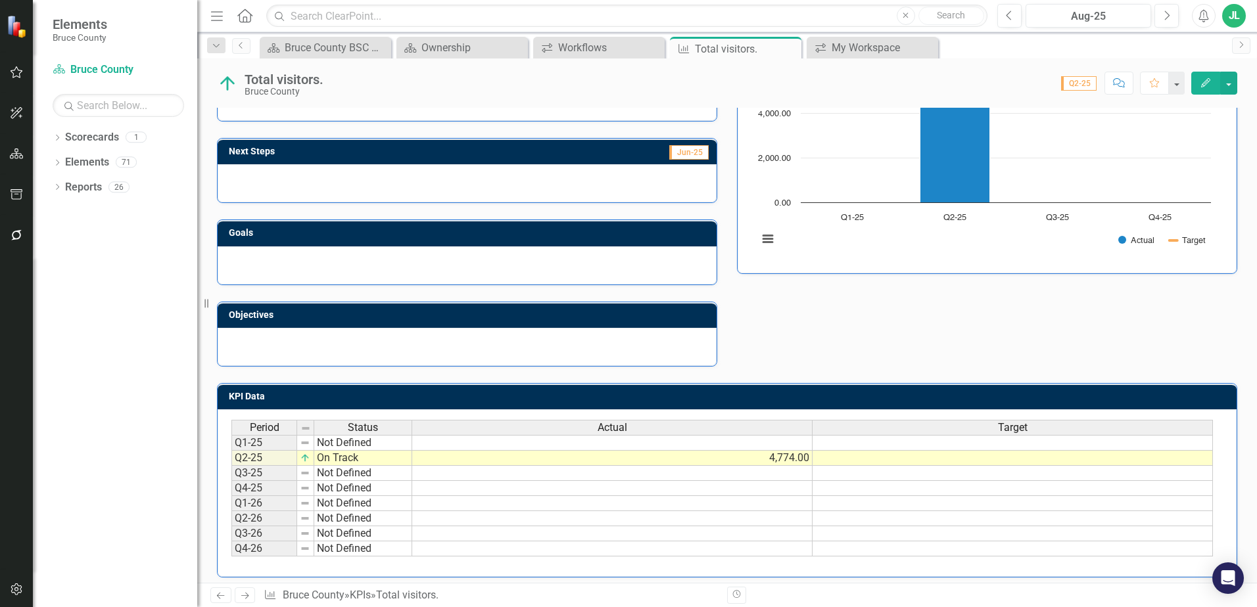
scroll to position [177, 0]
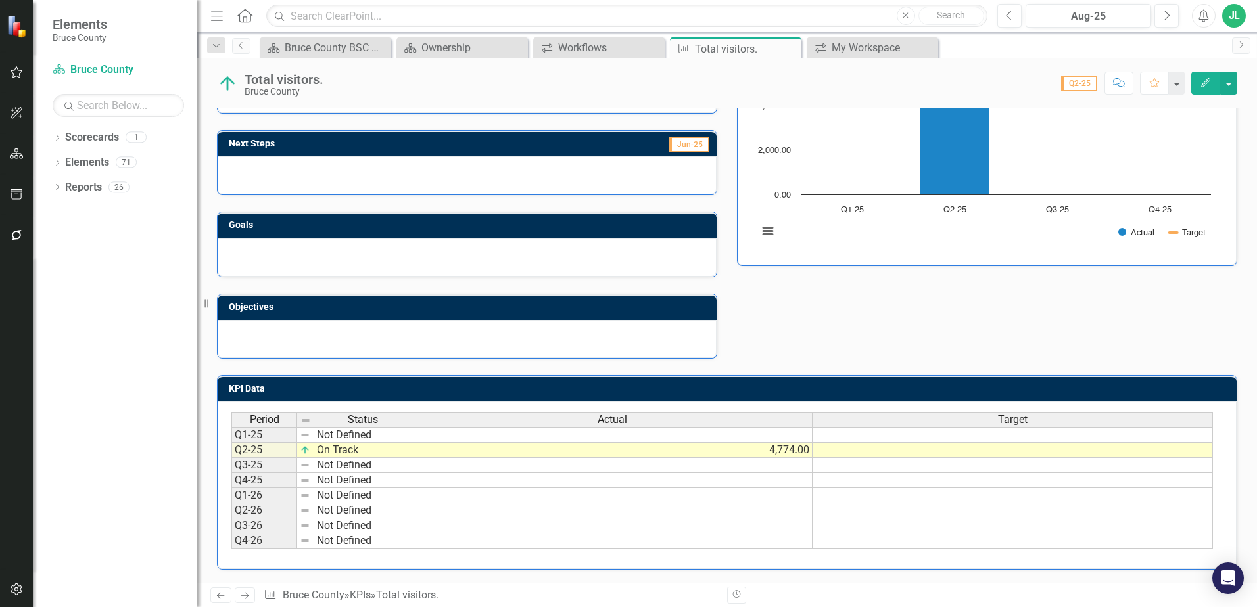
click at [795, 310] on div "Analysis Jun-25 Total visitors to the Museum. Includes Paid Admissions, Members…" at bounding box center [727, 180] width 1040 height 358
drag, startPoint x: 735, startPoint y: 487, endPoint x: 746, endPoint y: 484, distance: 11.0
click at [735, 487] on td at bounding box center [612, 480] width 400 height 15
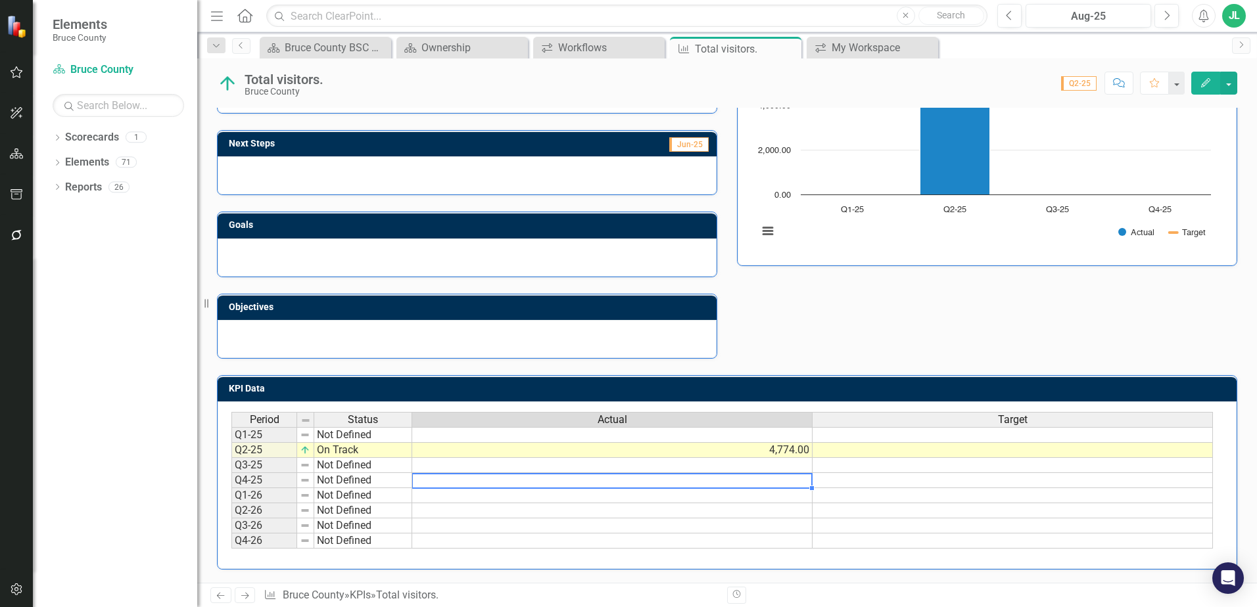
click at [774, 471] on td at bounding box center [612, 465] width 400 height 15
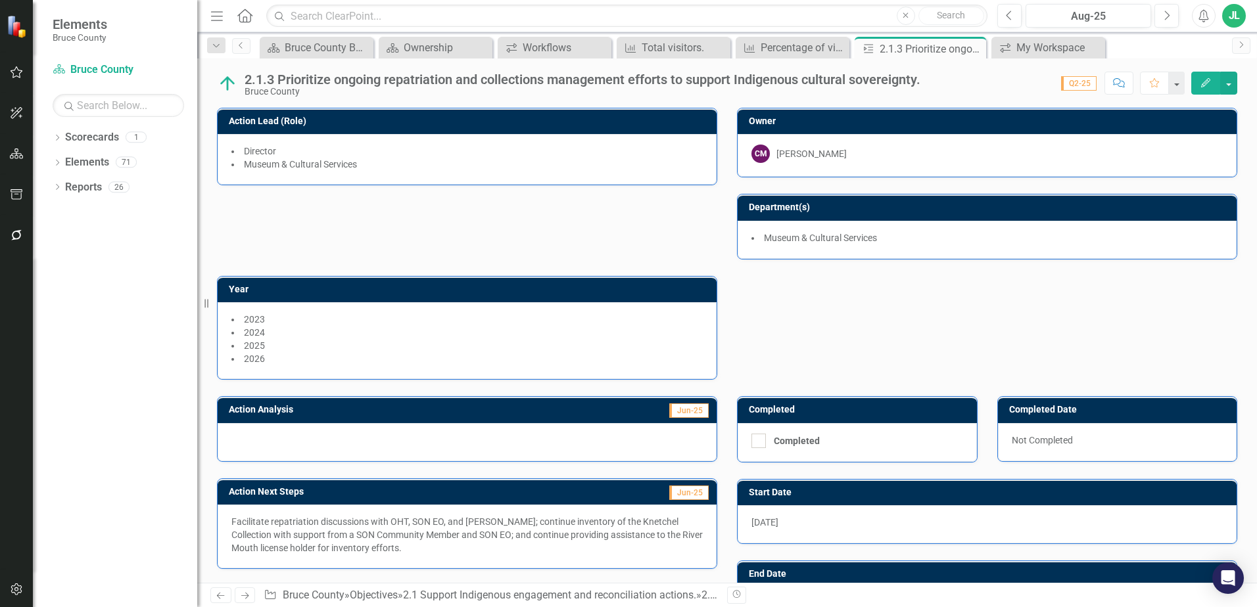
click at [732, 283] on div "Action Lead (Role) Director Museum & Cultural Services Owner CM [PERSON_NAME] D…" at bounding box center [727, 235] width 1040 height 289
click at [62, 186] on icon "Dropdown" at bounding box center [57, 188] width 9 height 7
click at [77, 185] on link "Reports" at bounding box center [83, 187] width 37 height 15
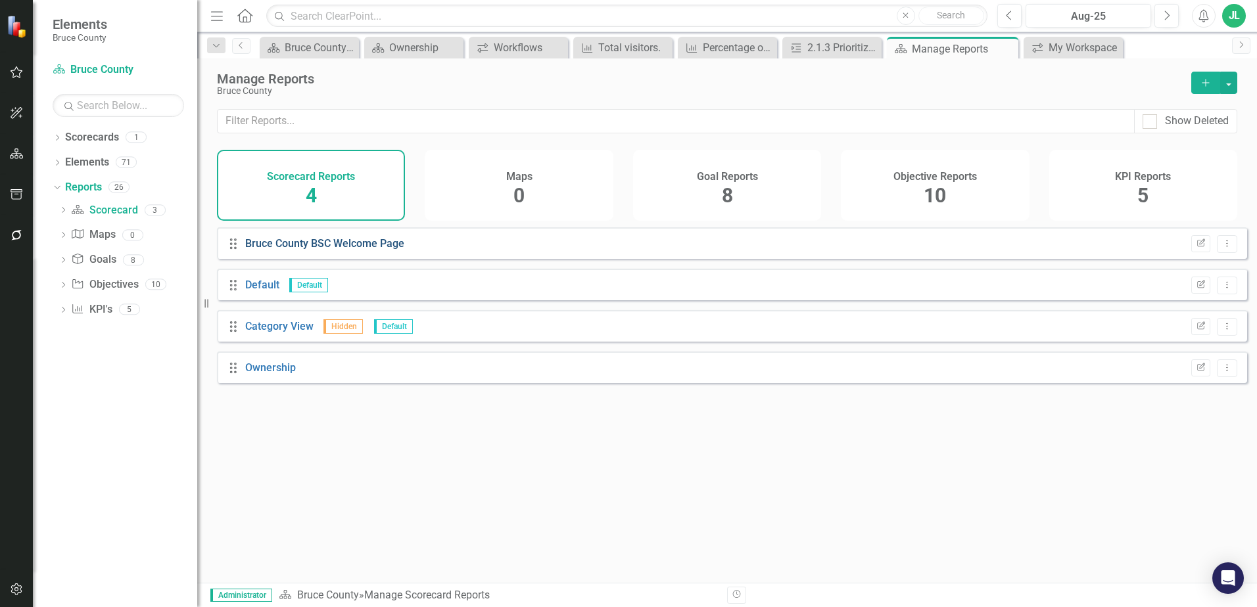
click at [387, 250] on link "Bruce County BSC Welcome Page" at bounding box center [324, 243] width 159 height 12
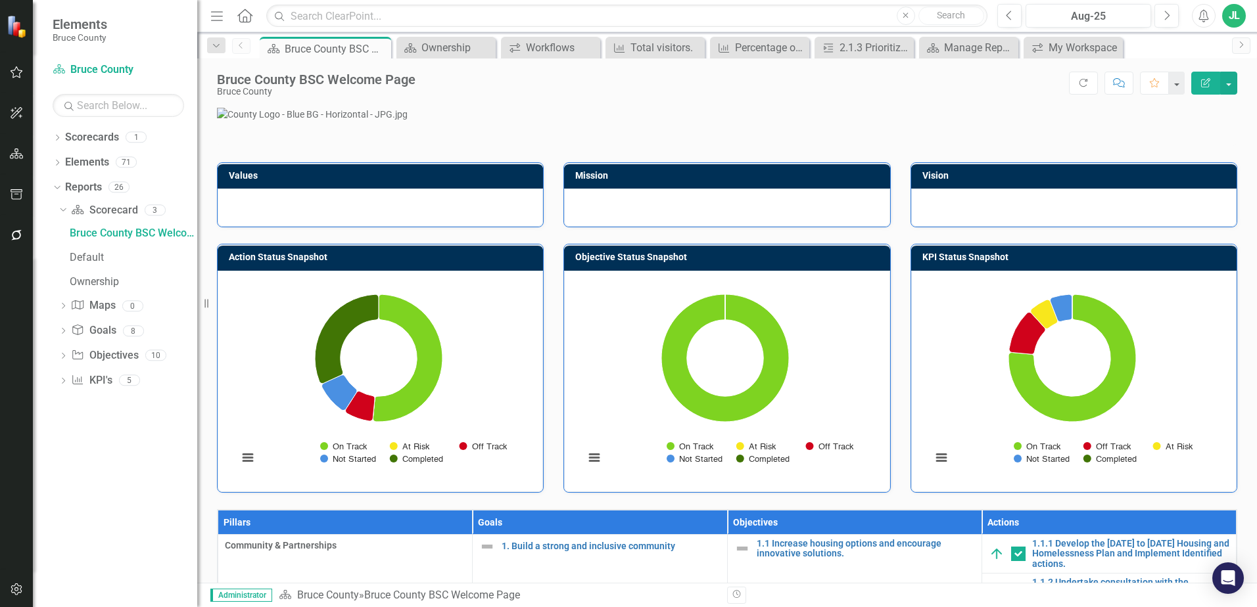
click at [1184, 121] on p at bounding box center [727, 114] width 1020 height 13
click at [753, 85] on div "Score: N/A Aug-25 Completed Refresh Comment Favorite Edit Report" at bounding box center [829, 83] width 815 height 22
